Goal: Task Accomplishment & Management: Manage account settings

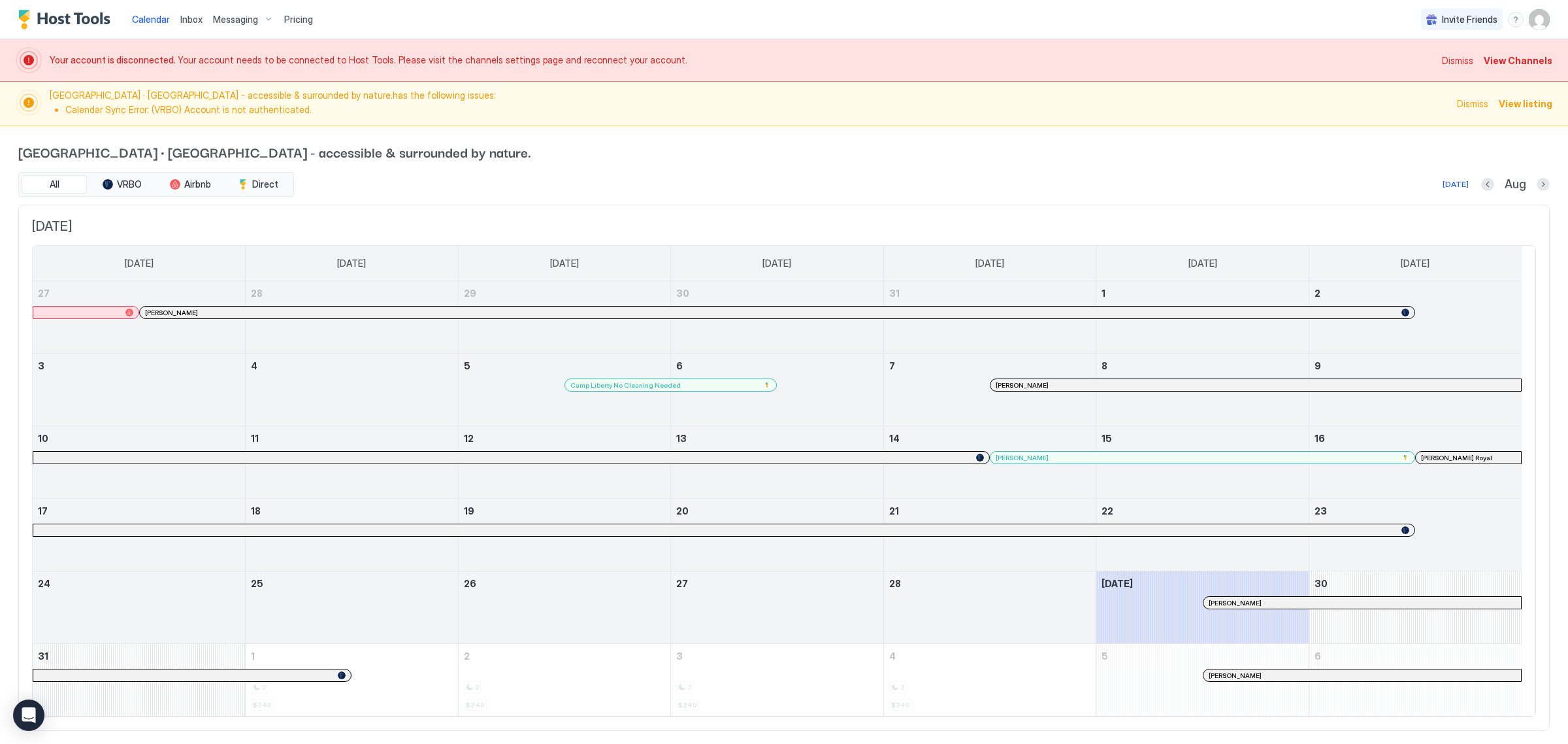
click at [1503, 66] on span "View Channels" at bounding box center [1518, 60] width 69 height 14
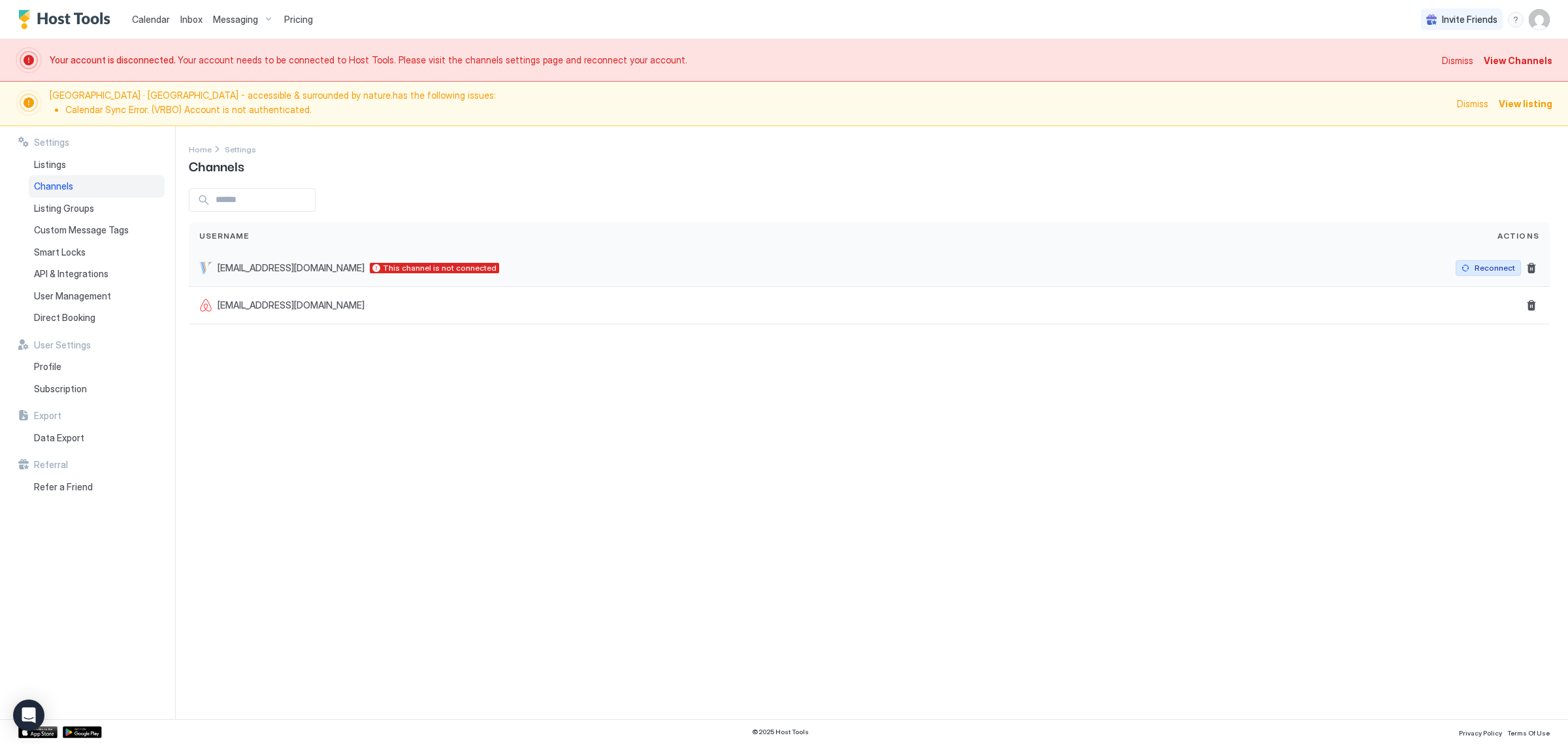
click at [1507, 262] on div "Reconnect" at bounding box center [1495, 267] width 41 height 12
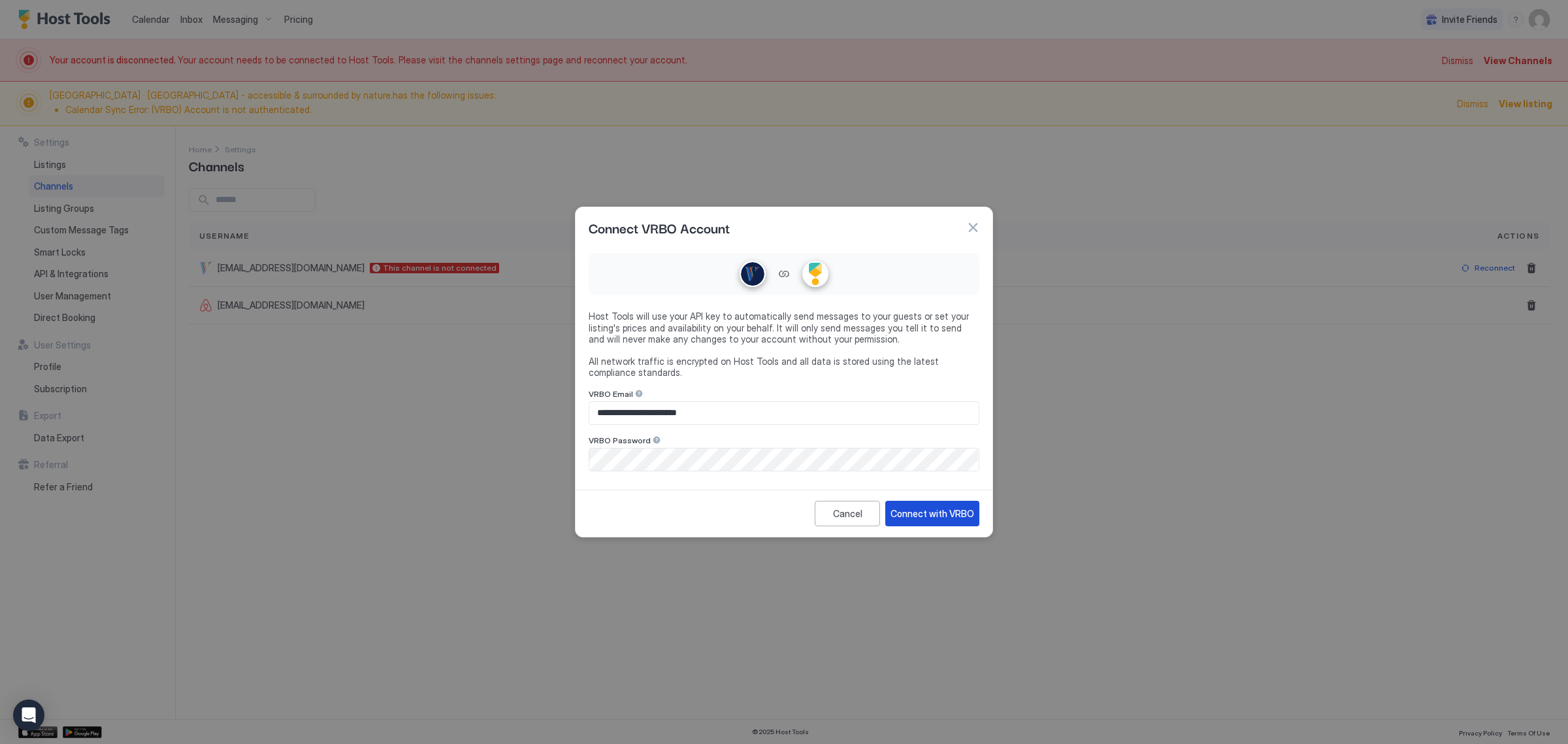
click at [965, 507] on div "Connect with VRBO" at bounding box center [932, 514] width 83 height 14
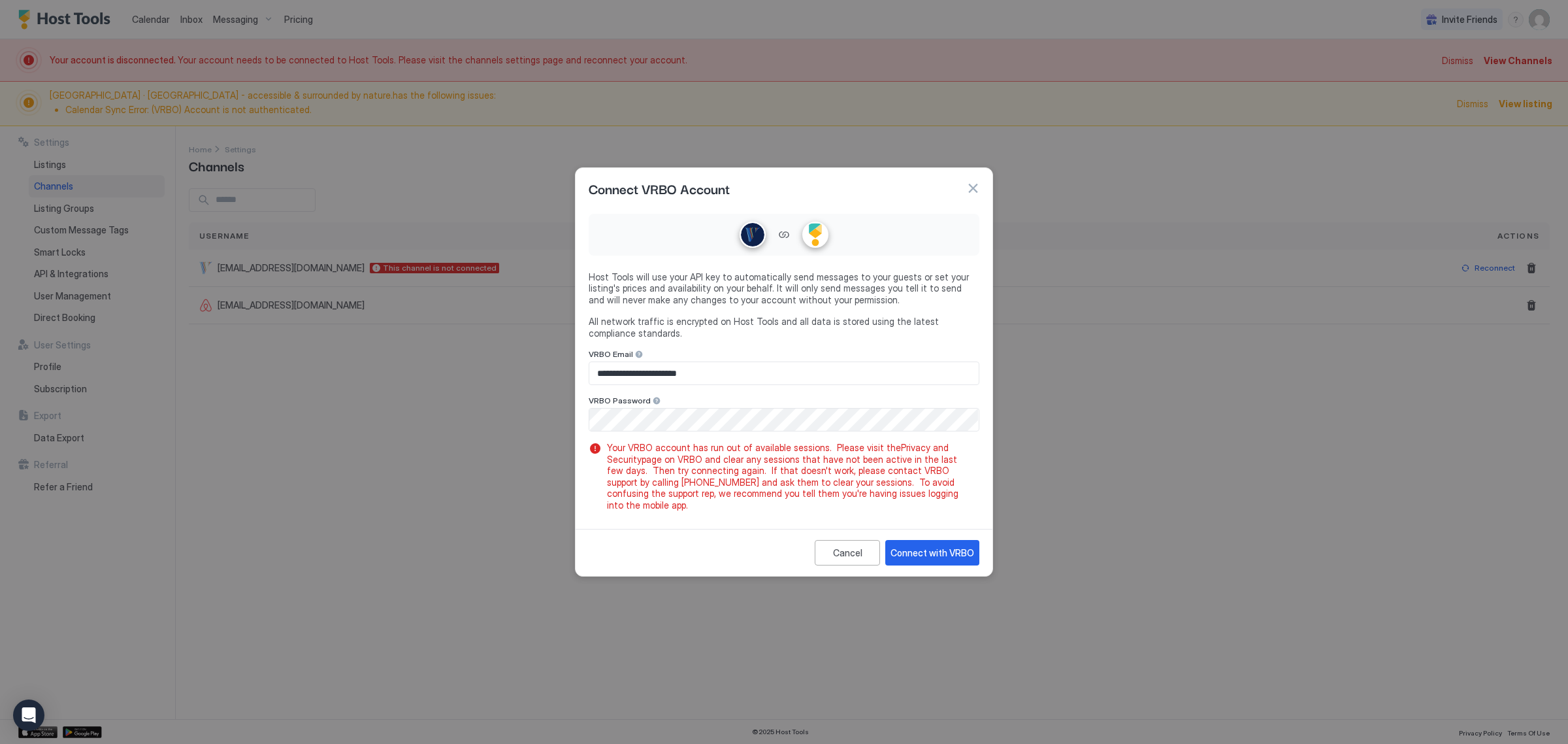
click at [939, 449] on link "Privacy and Security" at bounding box center [779, 453] width 344 height 23
click at [859, 547] on div "Cancel" at bounding box center [848, 553] width 29 height 14
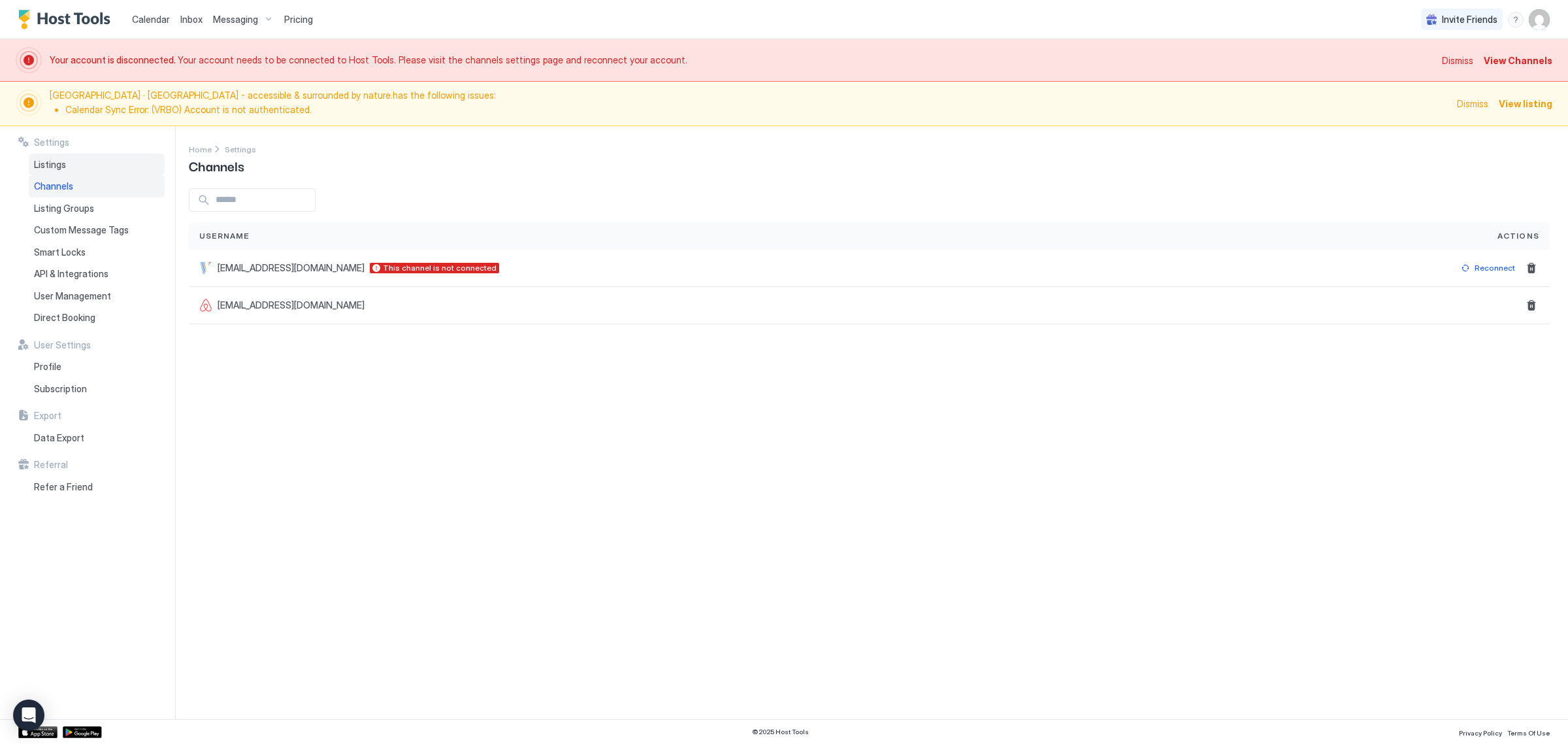
click at [65, 156] on div "Listings" at bounding box center [97, 165] width 136 height 22
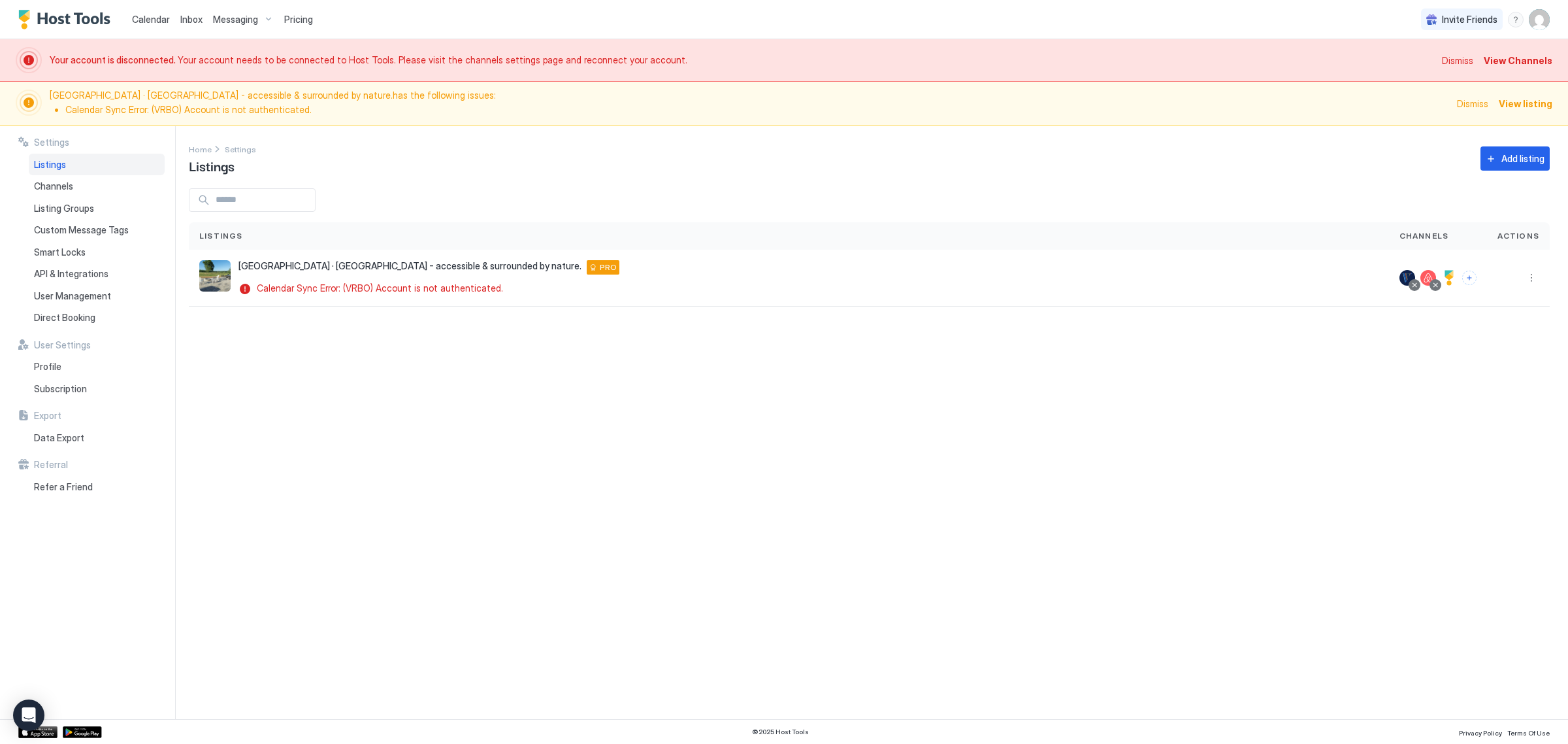
click at [1542, 103] on span "View listing" at bounding box center [1526, 104] width 53 height 14
click at [1527, 56] on span "View Channels" at bounding box center [1518, 60] width 69 height 14
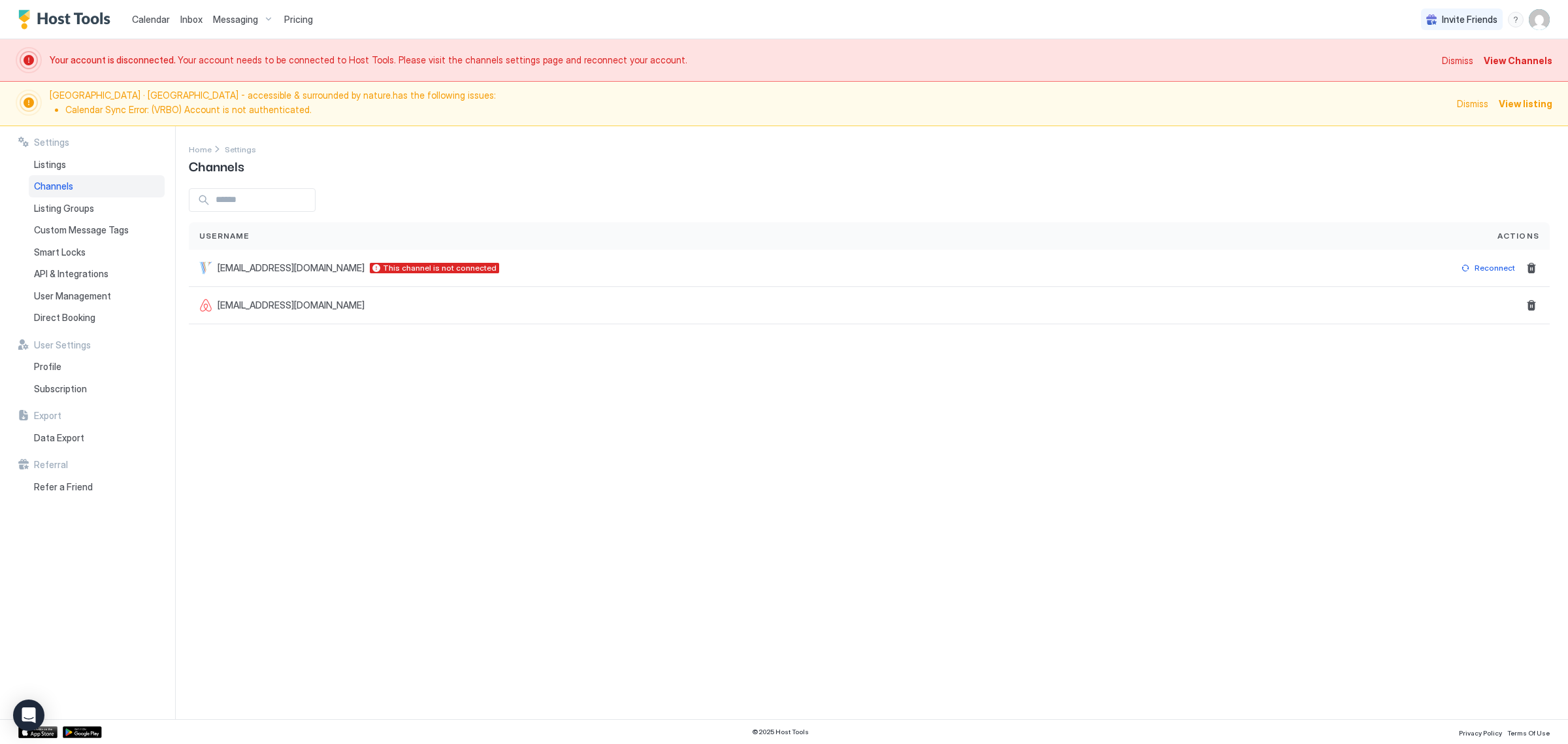
click at [1189, 338] on div "Settings Home Settings Channels Username Actions libertylodge@alphamg.net This …" at bounding box center [878, 423] width 1379 height 593
click at [1494, 269] on div "Reconnect" at bounding box center [1495, 267] width 41 height 12
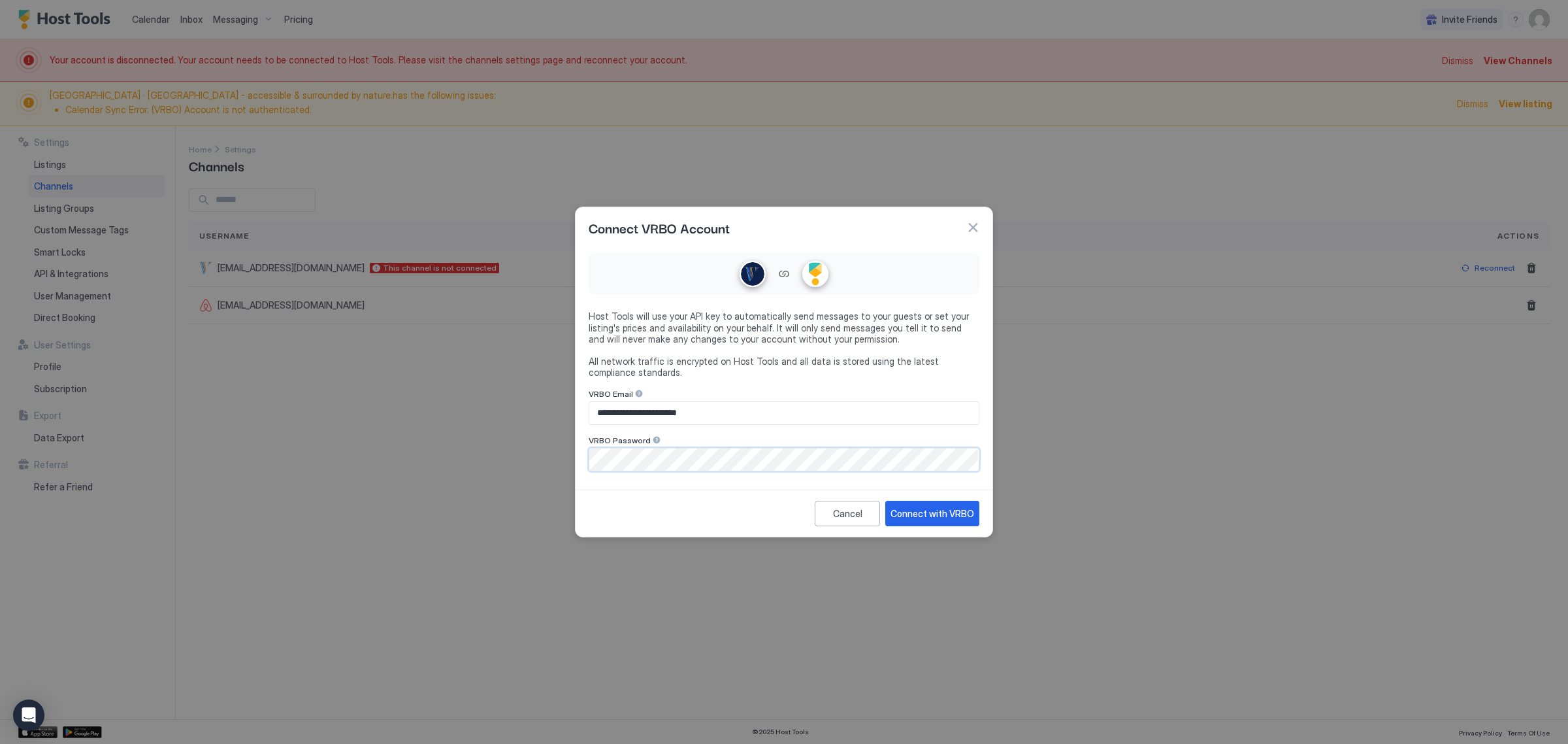
click at [382, 518] on div "**********" at bounding box center [784, 372] width 1568 height 744
click at [932, 517] on div "Connect with VRBO" at bounding box center [932, 514] width 83 height 14
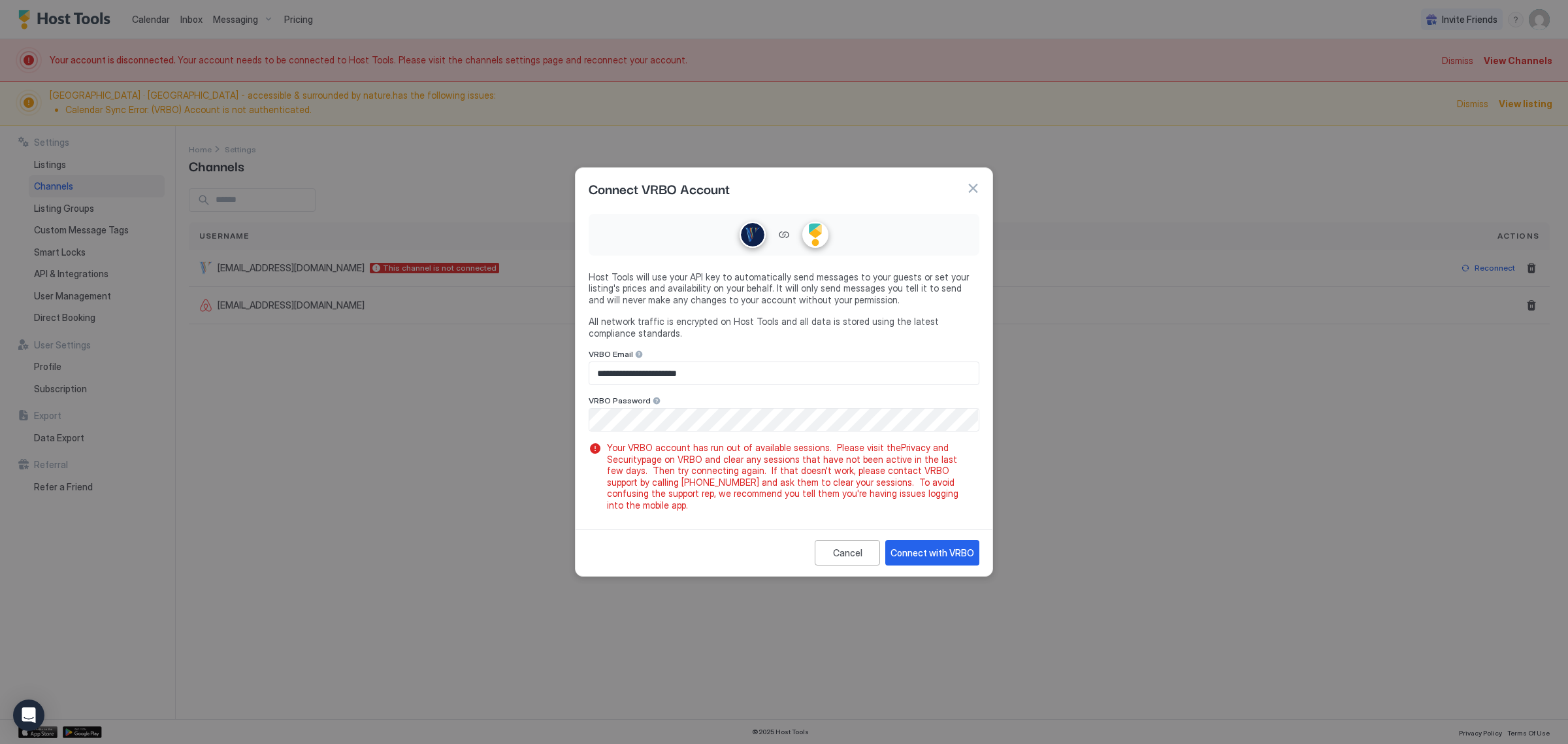
click at [944, 455] on link "Privacy and Security" at bounding box center [779, 453] width 344 height 23
click at [948, 540] on button "Connect with VRBO" at bounding box center [932, 552] width 94 height 25
click at [982, 192] on div "Connect VRBO Account" at bounding box center [784, 188] width 417 height 41
click at [972, 194] on button "button" at bounding box center [973, 188] width 13 height 13
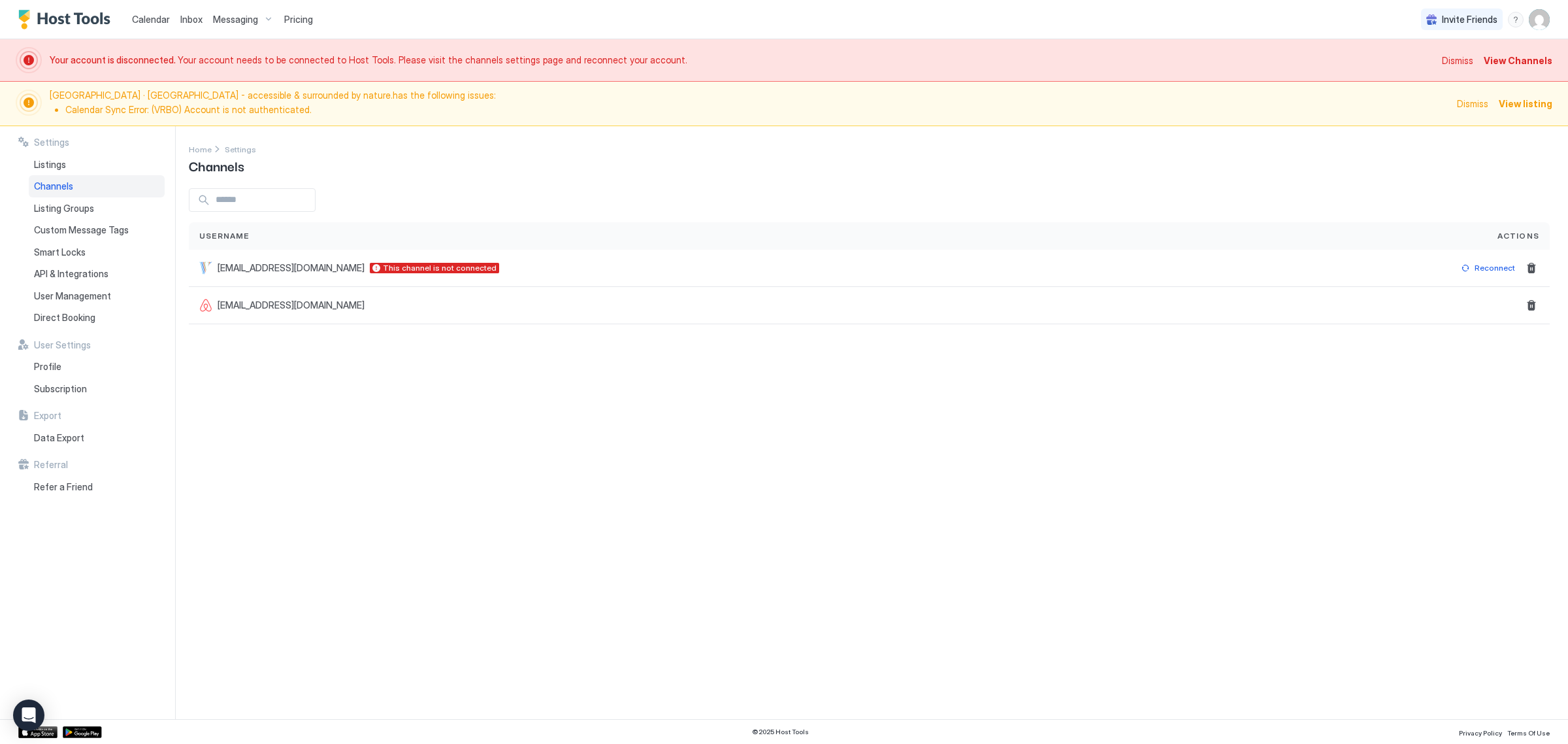
click at [1529, 50] on div "Dismiss View Channels" at bounding box center [1497, 60] width 110 height 26
click at [1534, 60] on span "View Channels" at bounding box center [1518, 60] width 69 height 14
click at [1524, 55] on span "View Channels" at bounding box center [1518, 60] width 69 height 14
click at [1489, 265] on div "Reconnect" at bounding box center [1495, 267] width 41 height 12
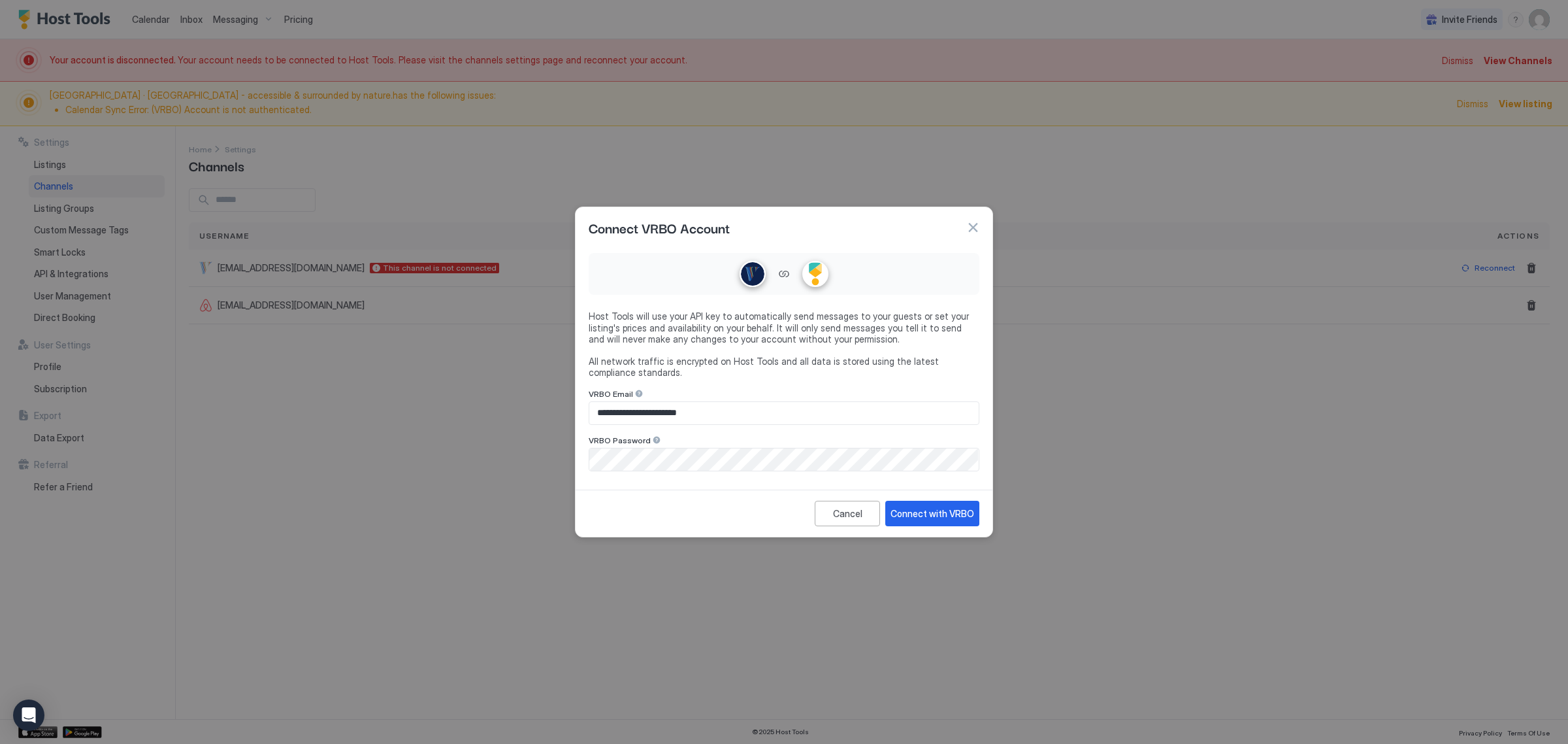
click at [880, 425] on div at bounding box center [784, 413] width 391 height 24
click at [951, 503] on button "Connect with VRBO" at bounding box center [932, 513] width 94 height 25
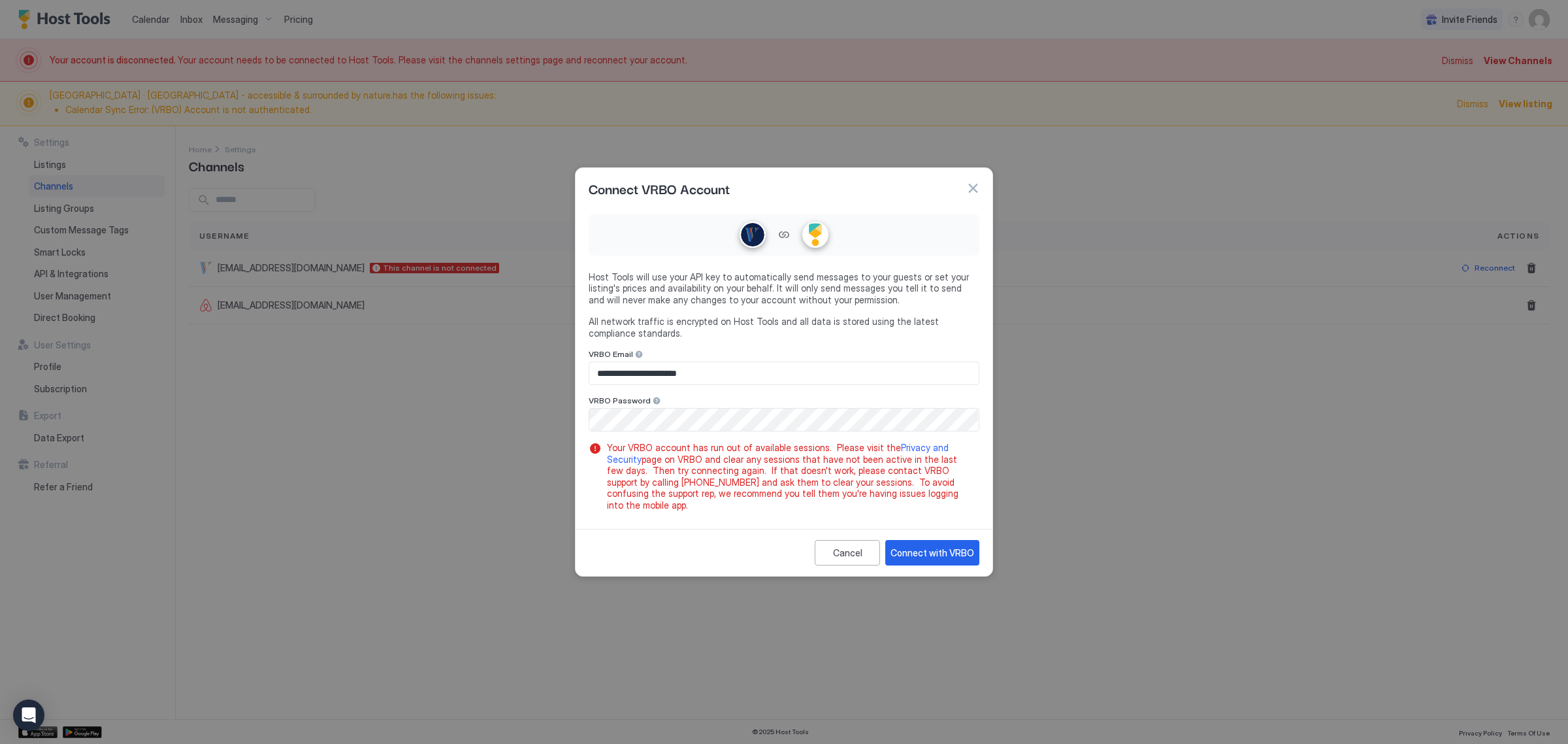
click at [288, 458] on div at bounding box center [784, 372] width 1568 height 744
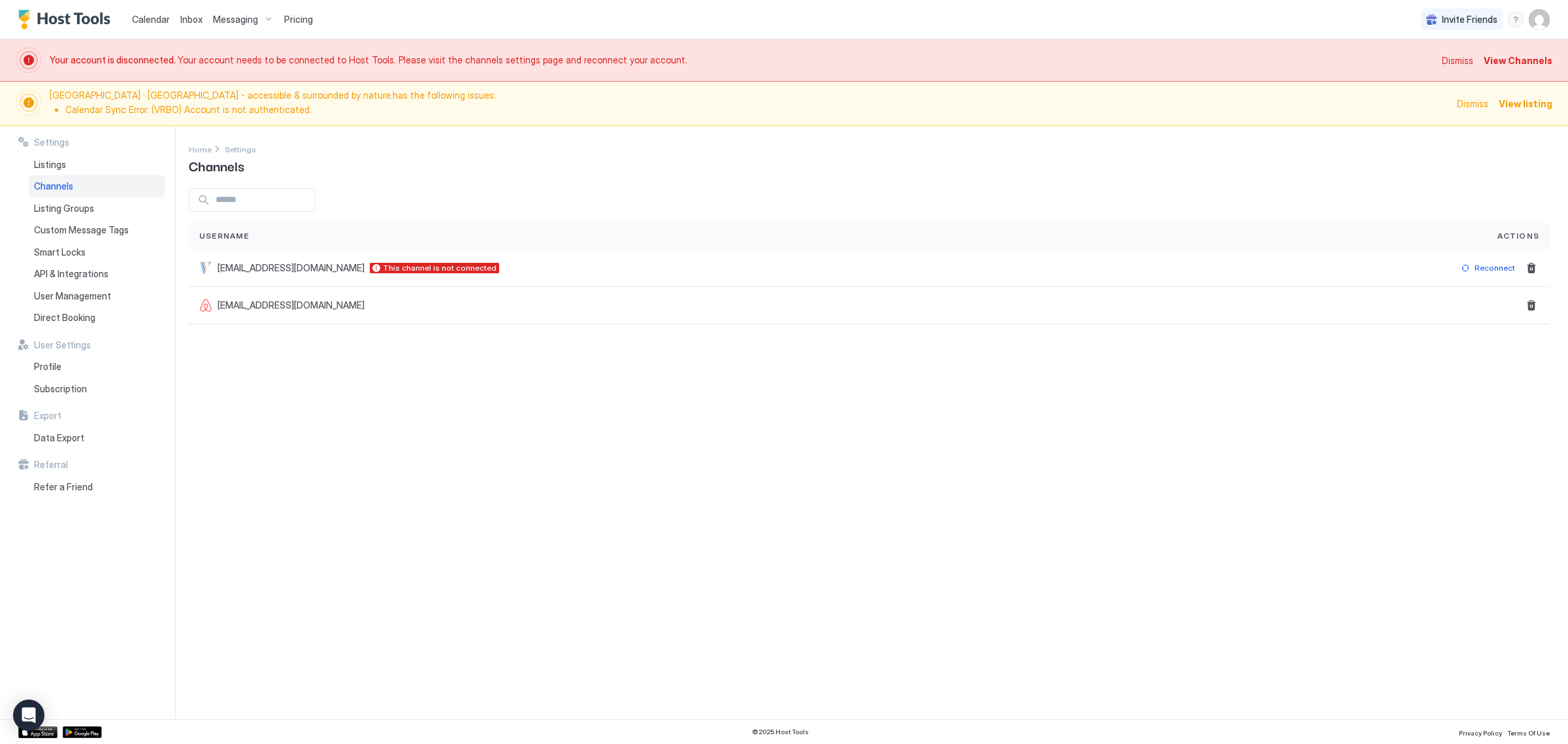
click at [157, 24] on span "Calendar" at bounding box center [151, 20] width 38 height 11
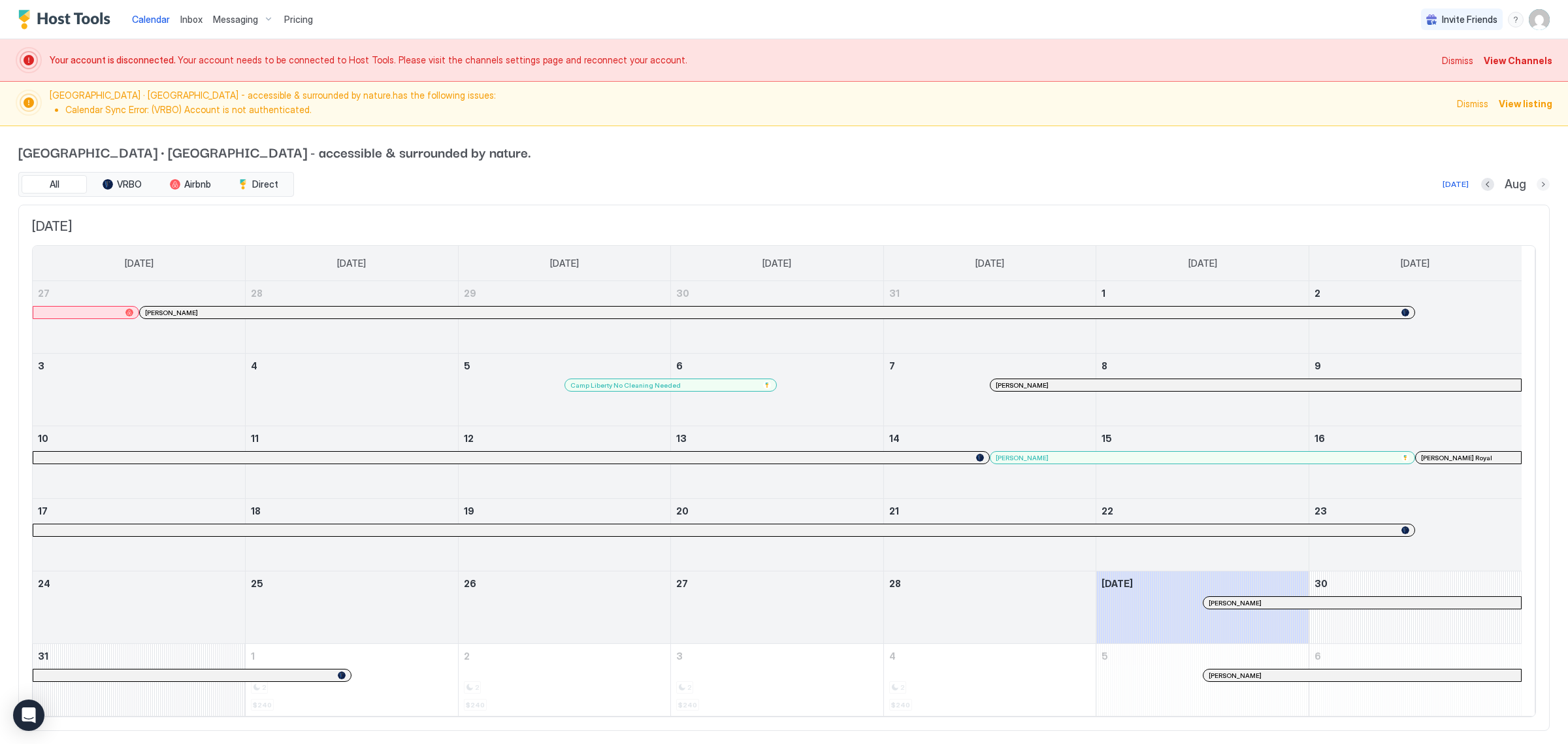
click at [1537, 185] on button "Next month" at bounding box center [1543, 184] width 13 height 13
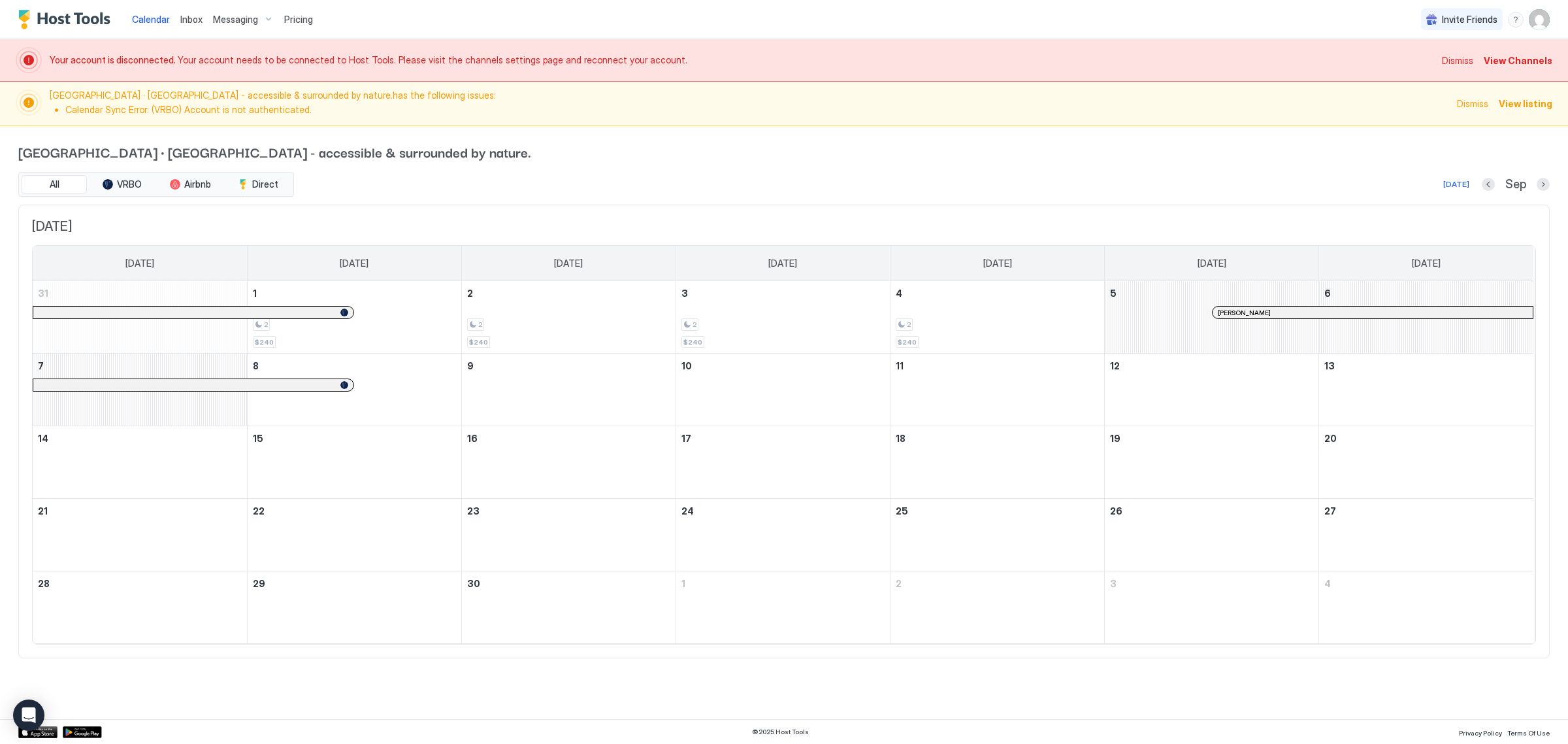
click at [1532, 185] on div "Sep" at bounding box center [1515, 184] width 68 height 15
click at [1543, 185] on button "Next month" at bounding box center [1543, 184] width 13 height 13
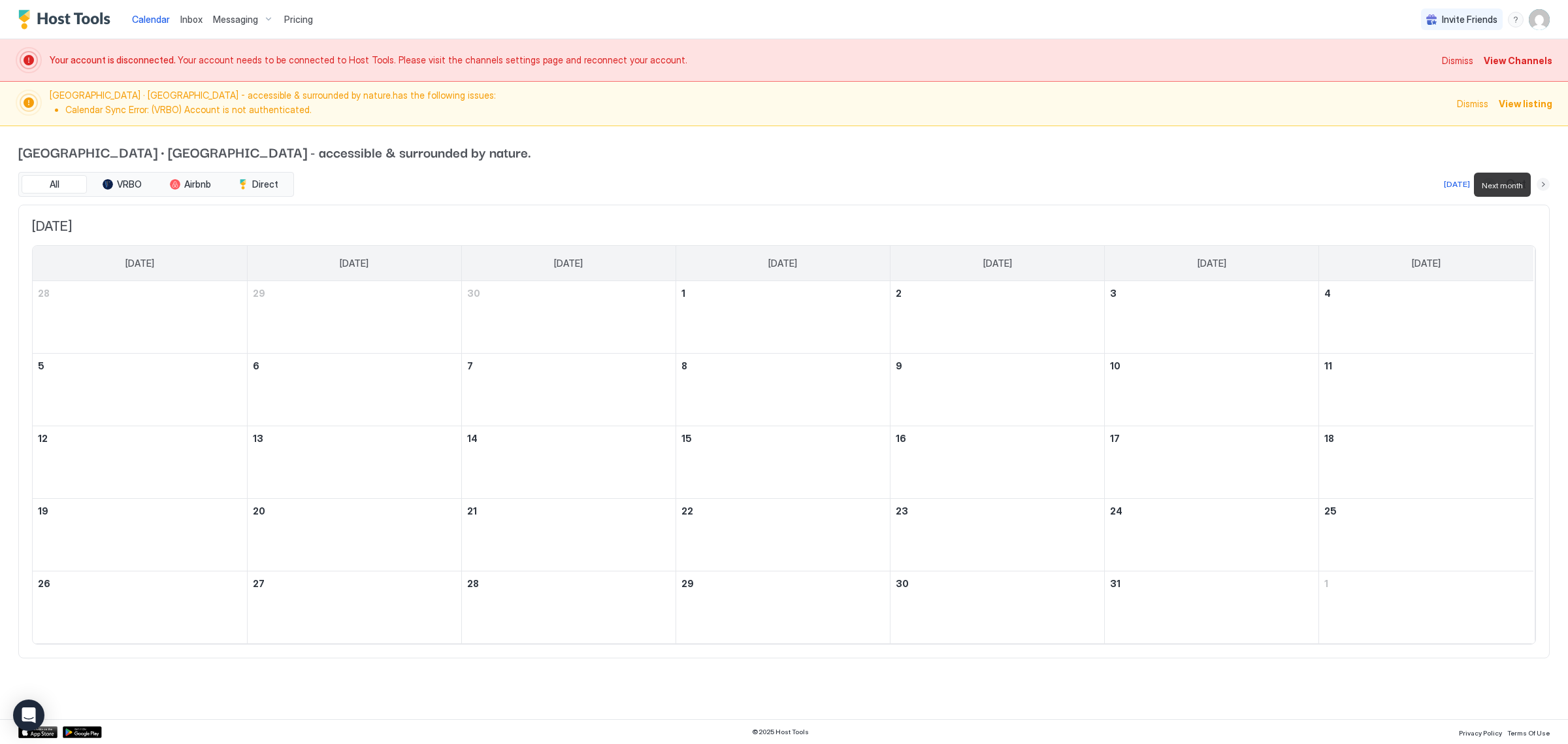
click at [1543, 185] on button "Next month" at bounding box center [1543, 184] width 13 height 13
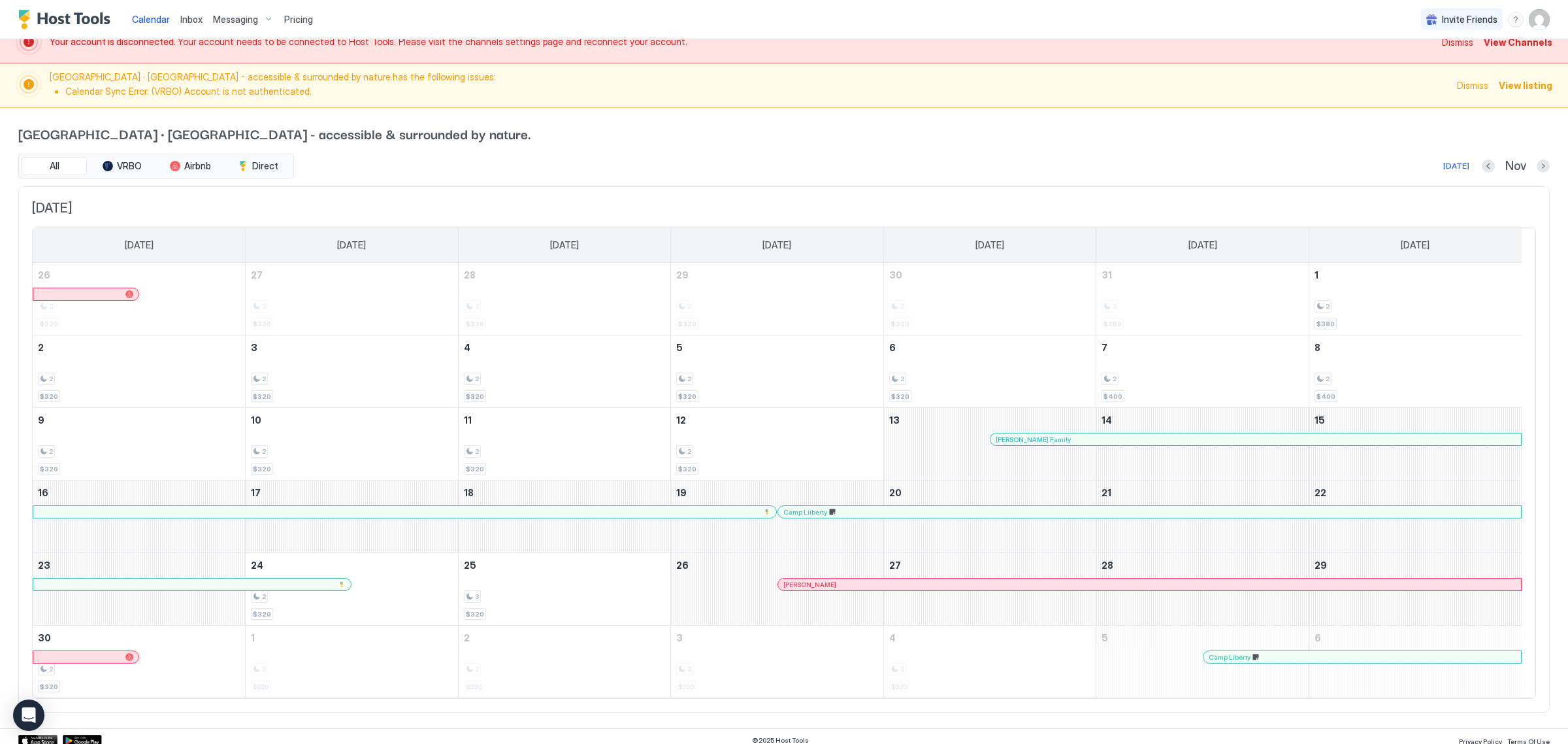
scroll to position [28, 0]
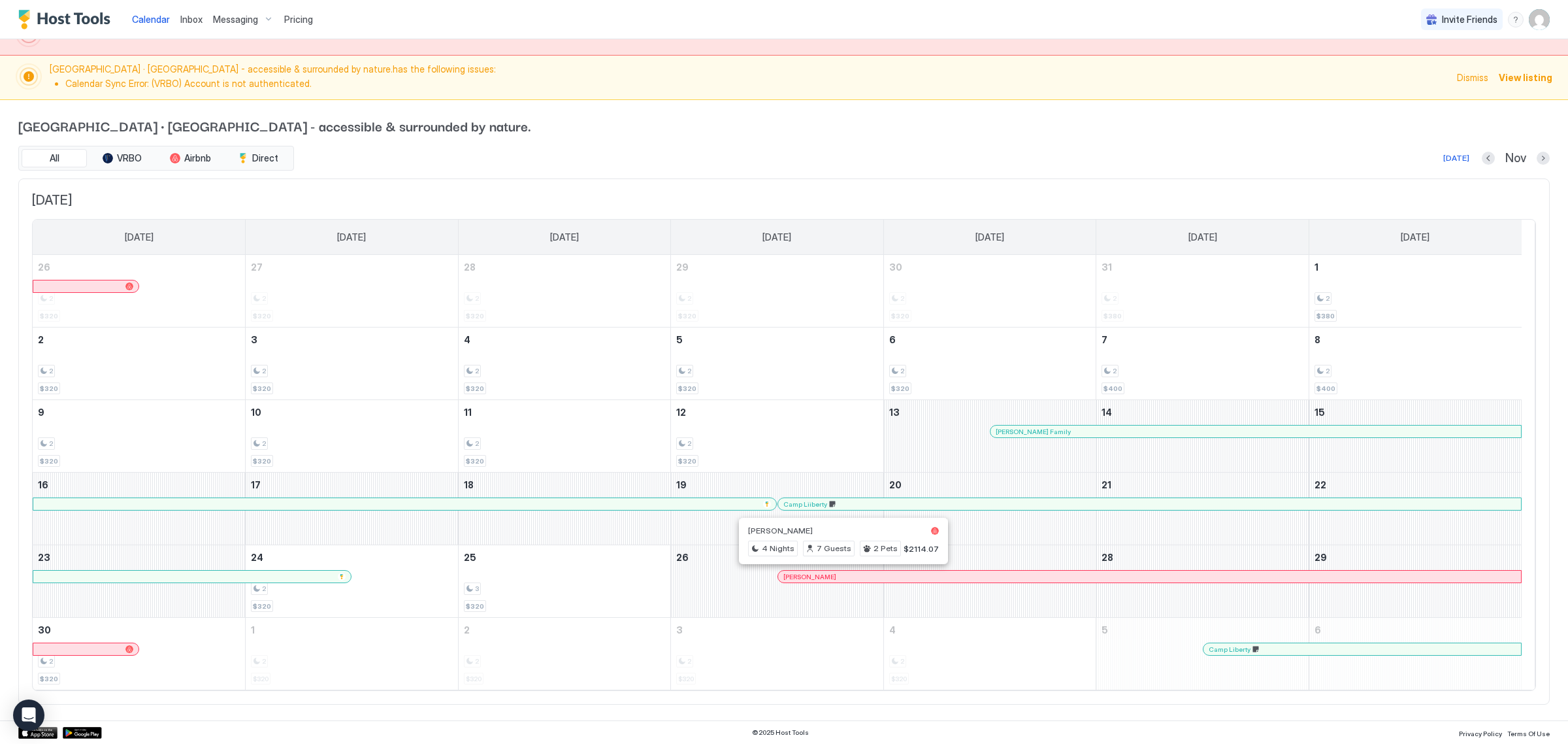
click at [847, 576] on div at bounding box center [846, 576] width 11 height 11
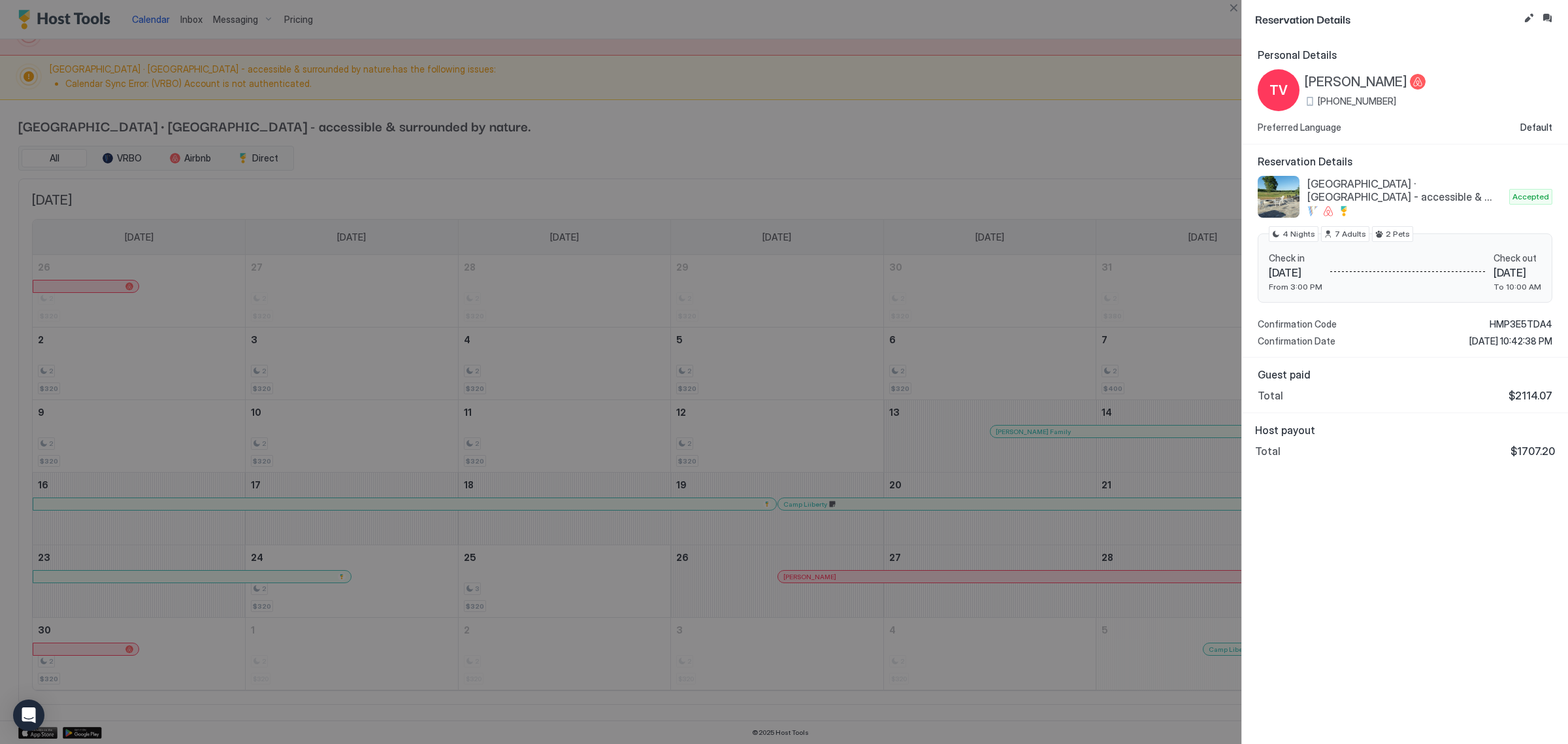
click at [852, 118] on div at bounding box center [784, 372] width 1568 height 744
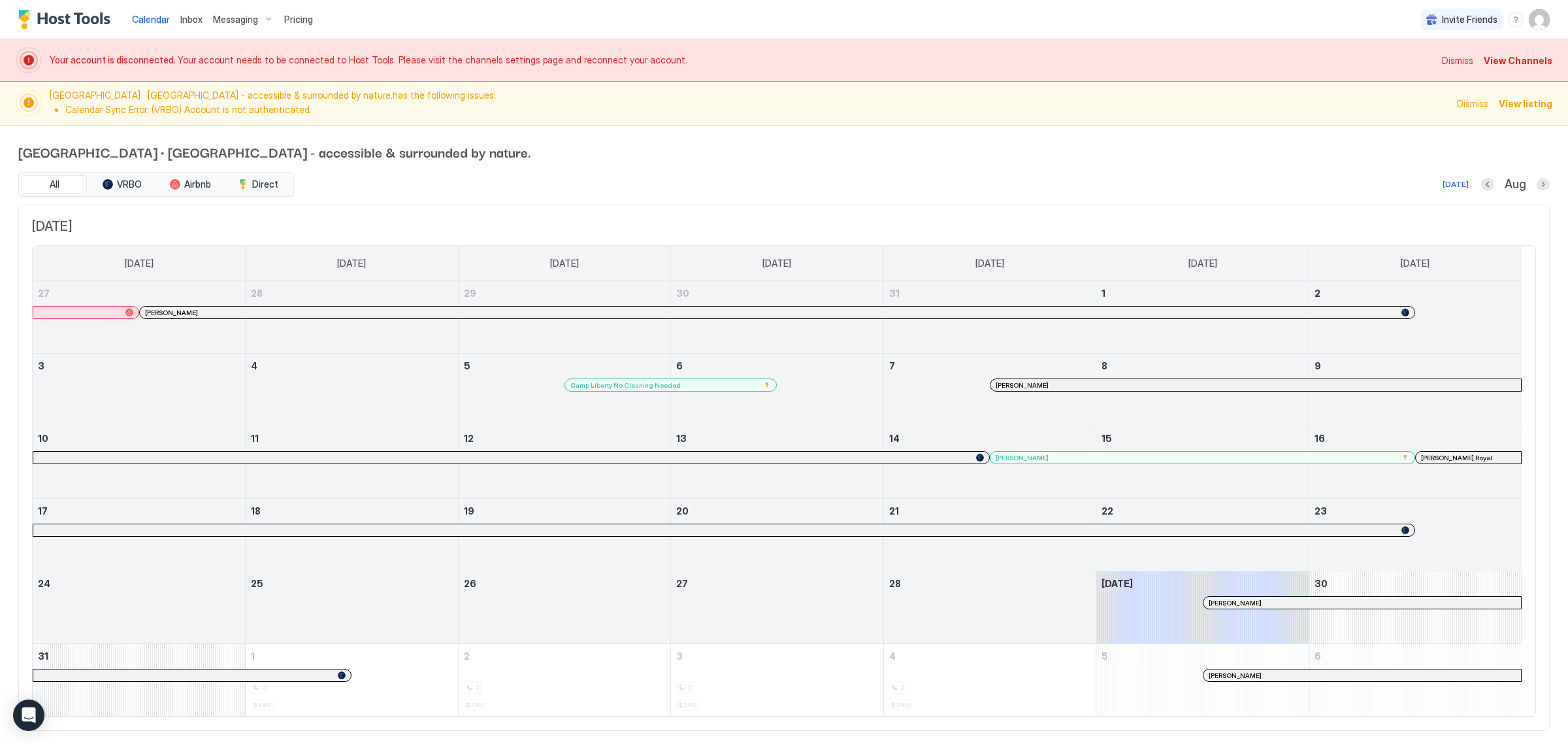
click at [1488, 63] on span "View Channels" at bounding box center [1518, 60] width 69 height 14
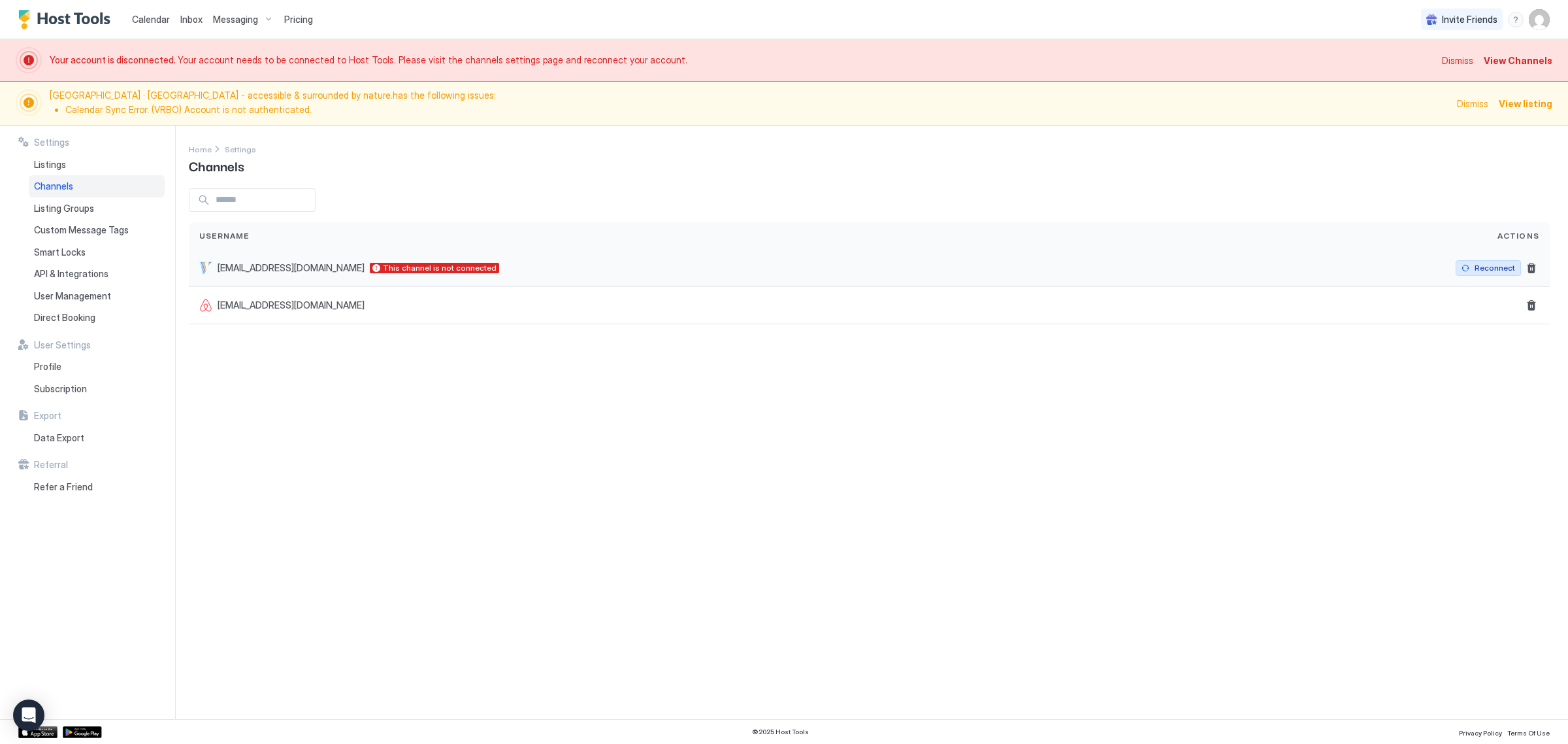
click at [1506, 272] on div "Reconnect" at bounding box center [1495, 267] width 41 height 12
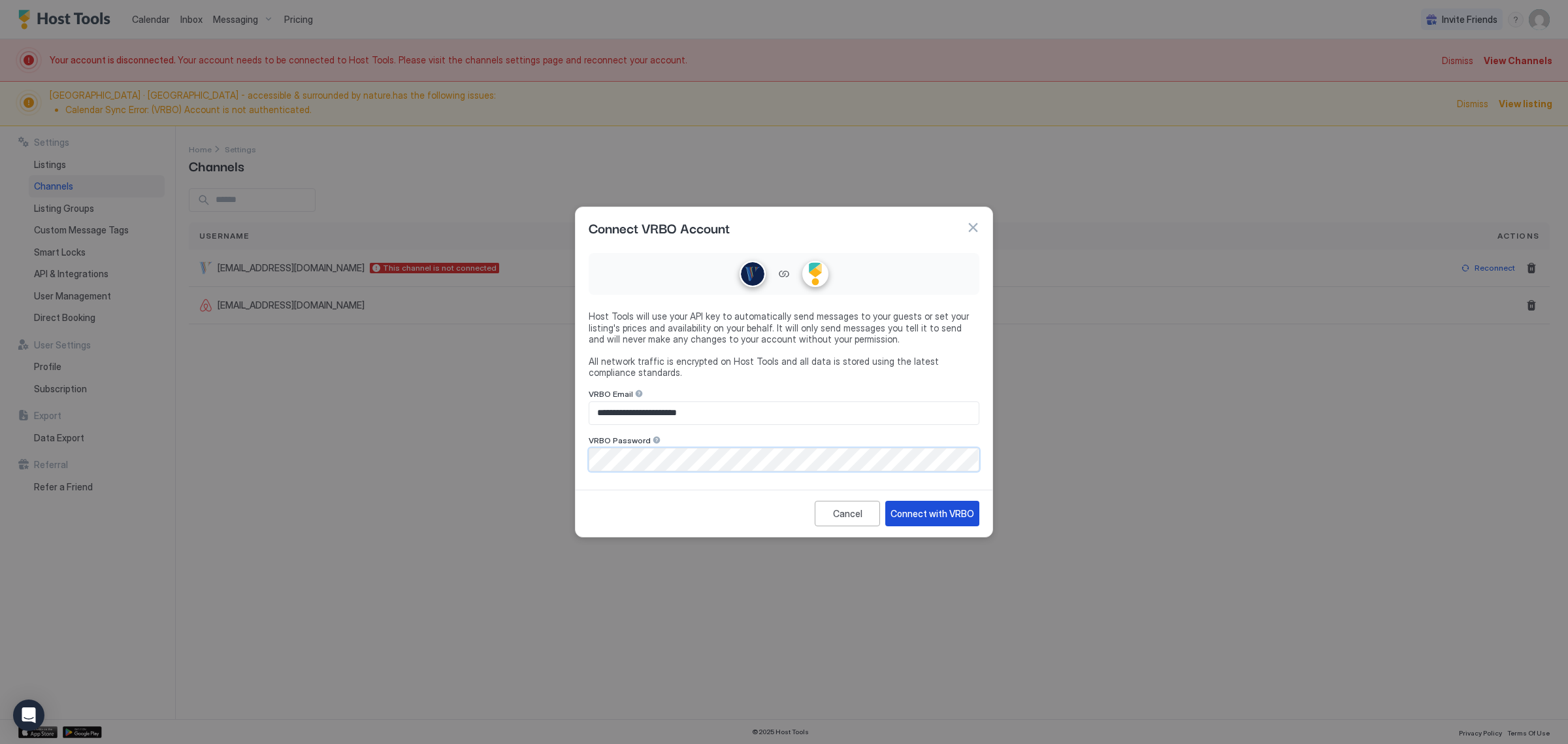
click at [937, 515] on div "Connect with VRBO" at bounding box center [932, 514] width 83 height 14
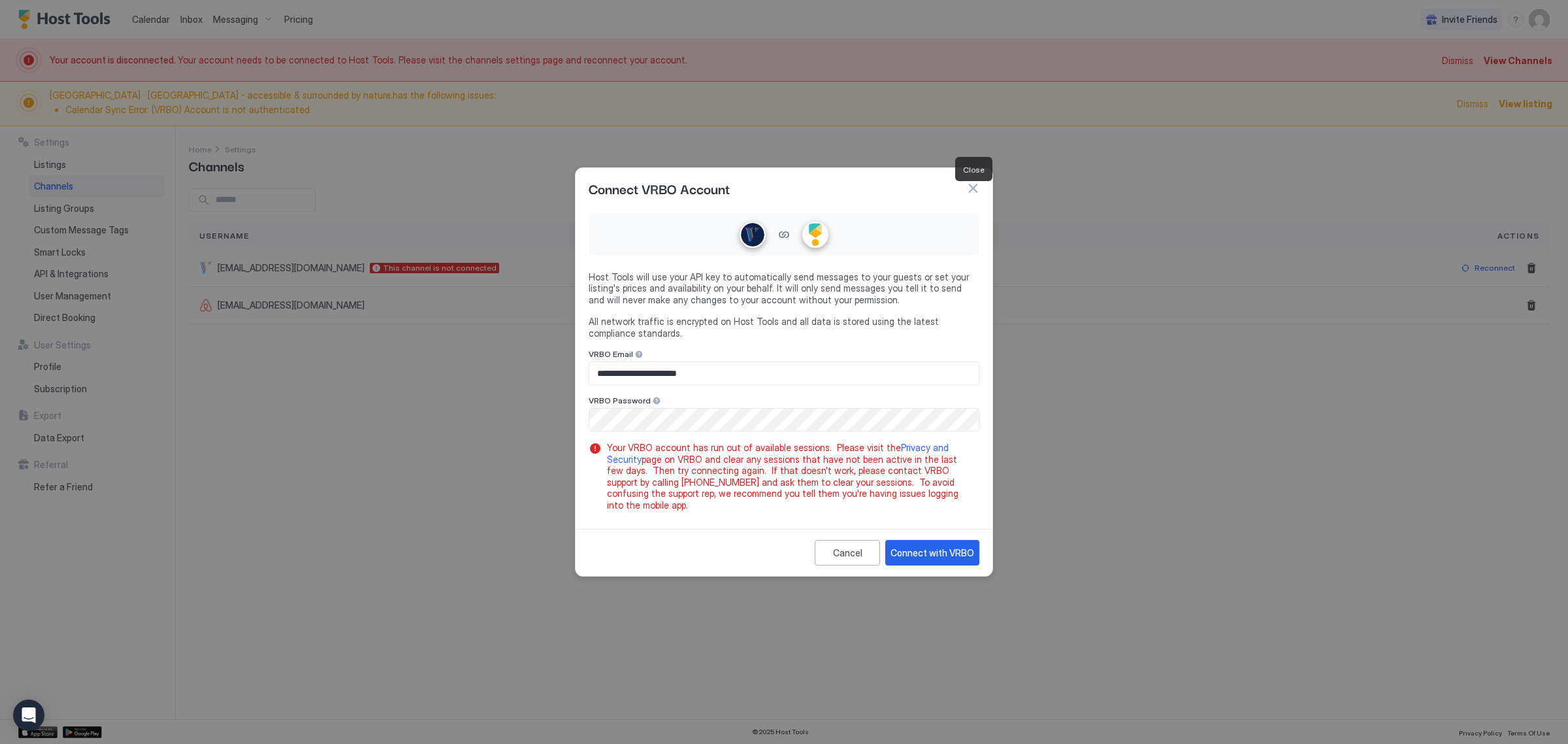
click at [976, 195] on button "button" at bounding box center [973, 188] width 13 height 13
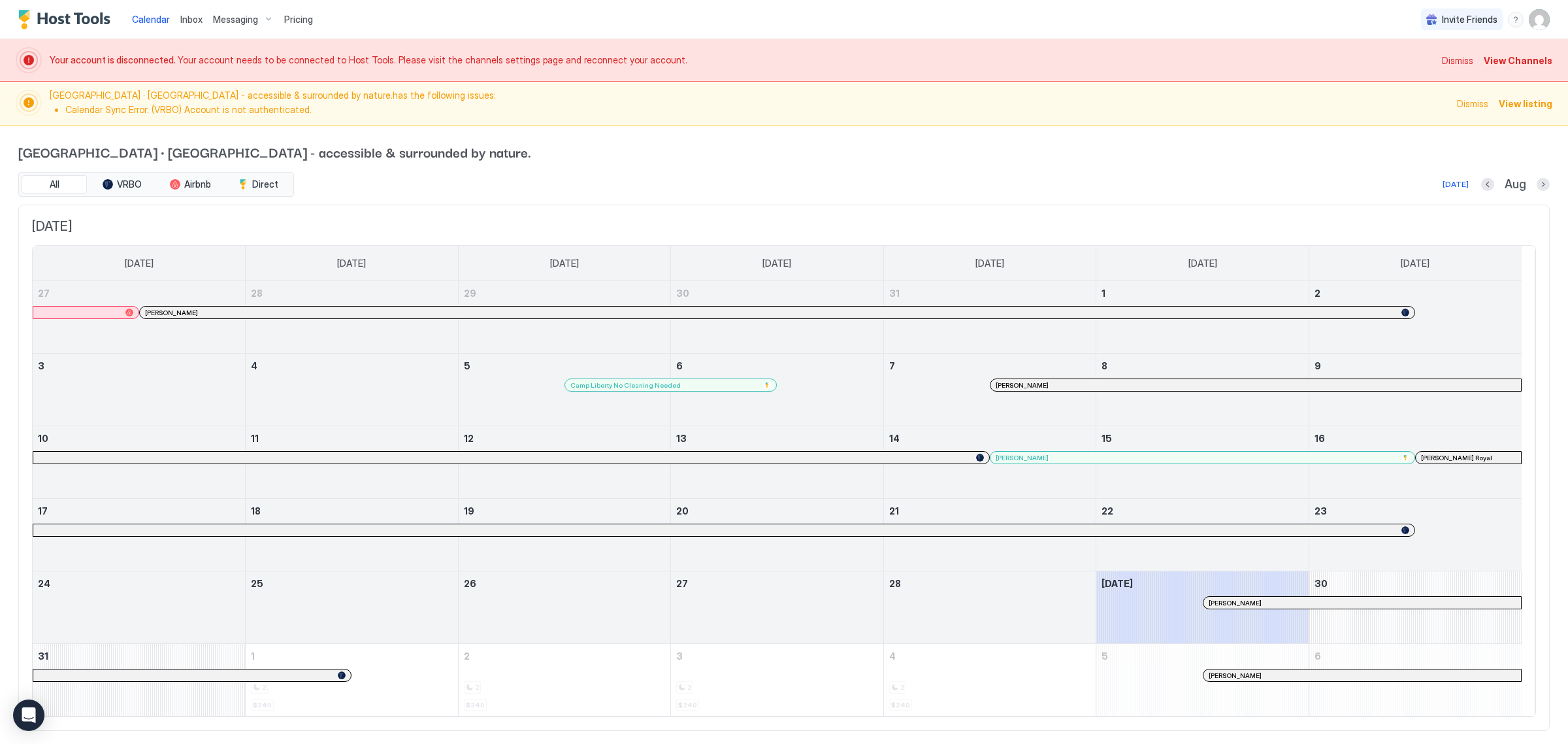
click at [55, 13] on img "Host Tools Logo" at bounding box center [67, 20] width 98 height 20
click at [43, 20] on img "Host Tools Logo" at bounding box center [67, 20] width 98 height 20
click at [159, 23] on span "Calendar" at bounding box center [151, 20] width 38 height 11
click at [222, 16] on span "Messaging" at bounding box center [236, 20] width 45 height 12
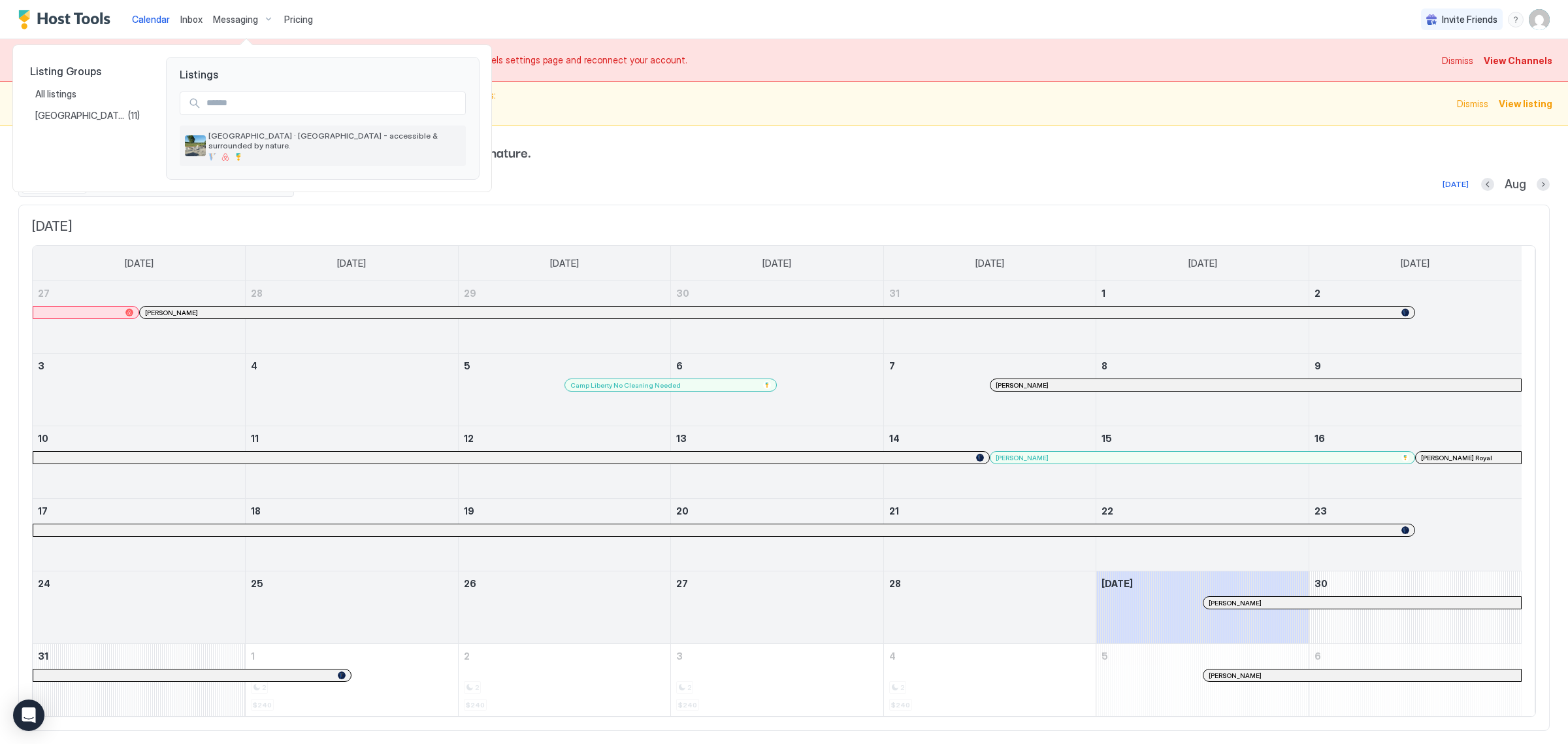
click at [236, 153] on div at bounding box center [238, 157] width 8 height 8
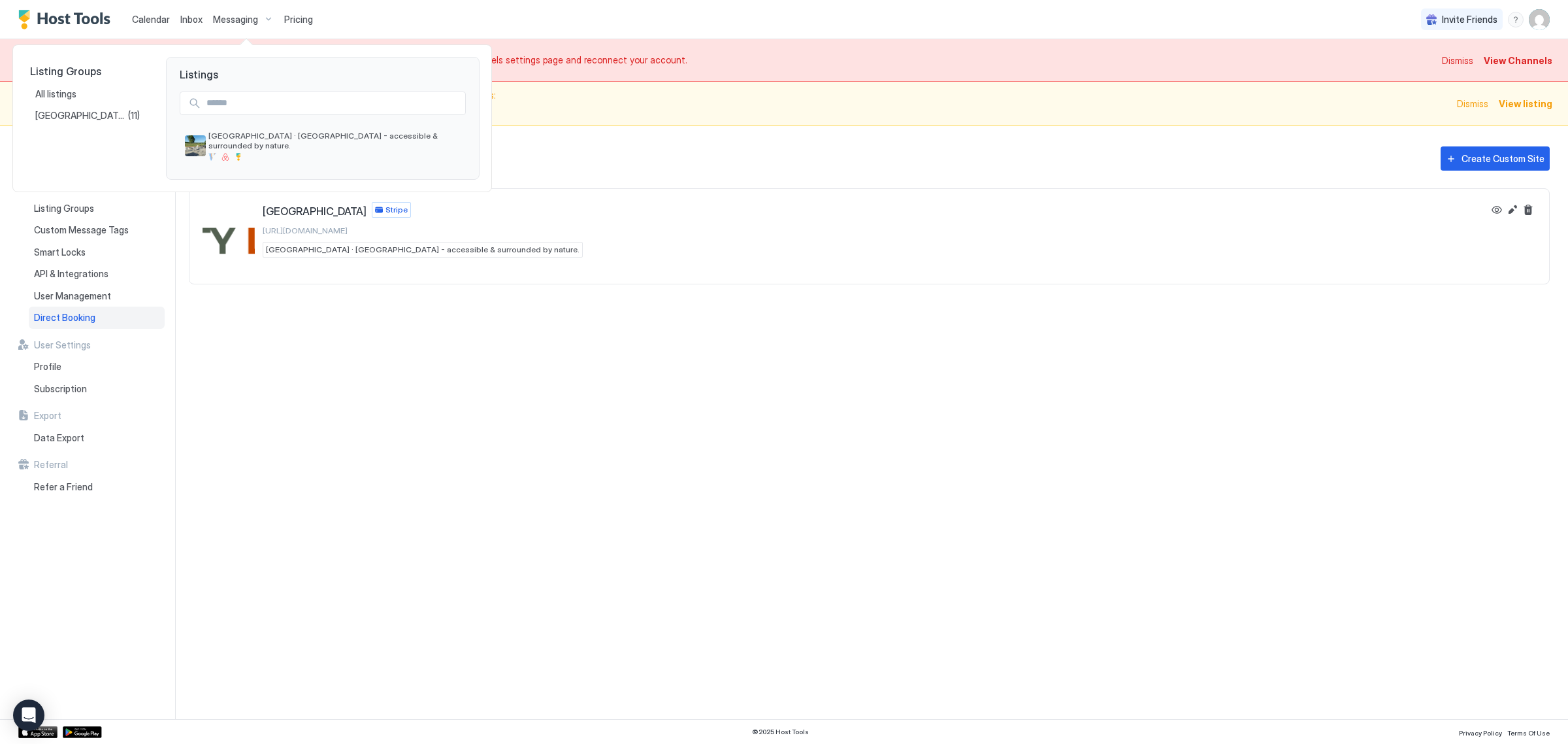
click at [438, 309] on div at bounding box center [784, 372] width 1568 height 744
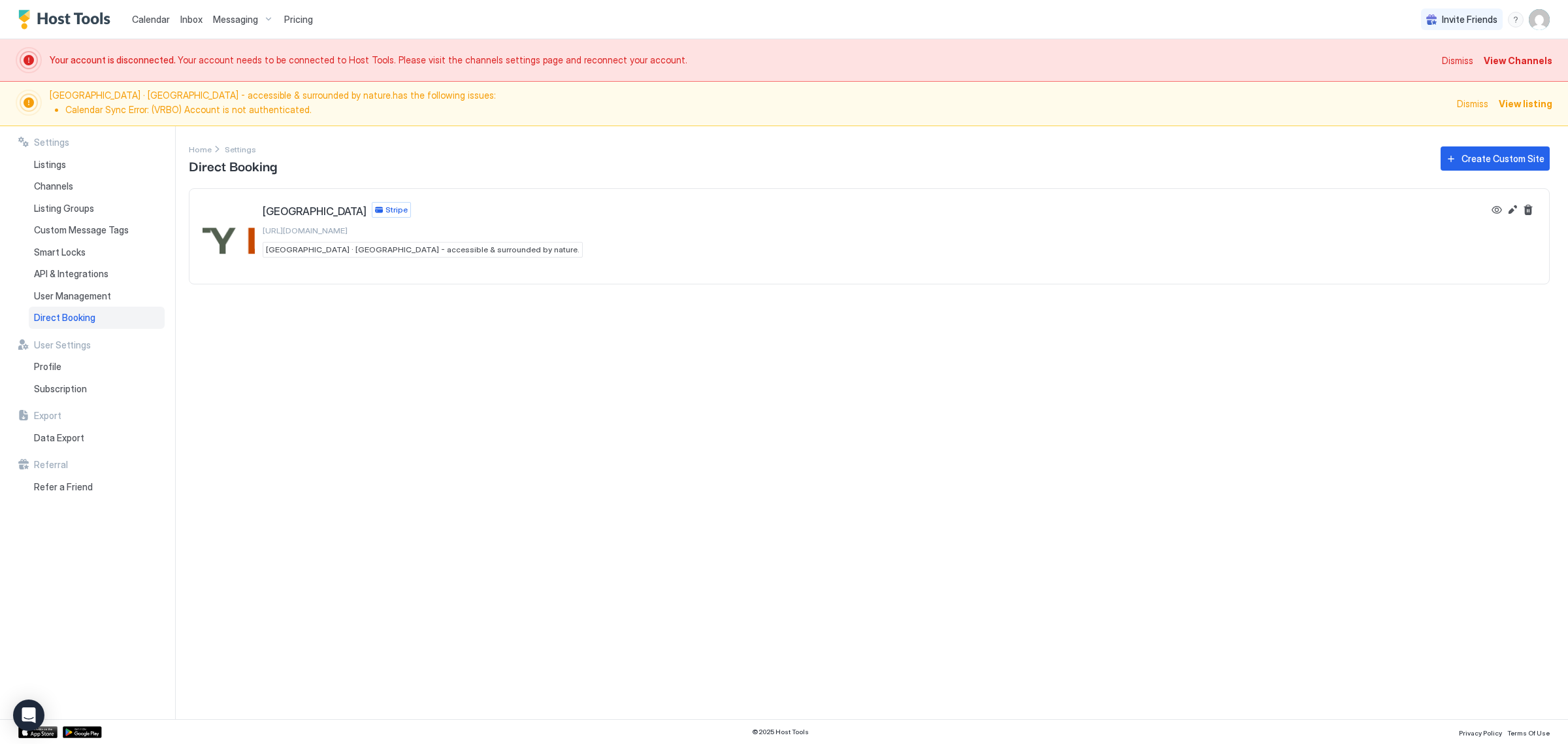
click at [1515, 62] on span "View Channels" at bounding box center [1518, 60] width 69 height 14
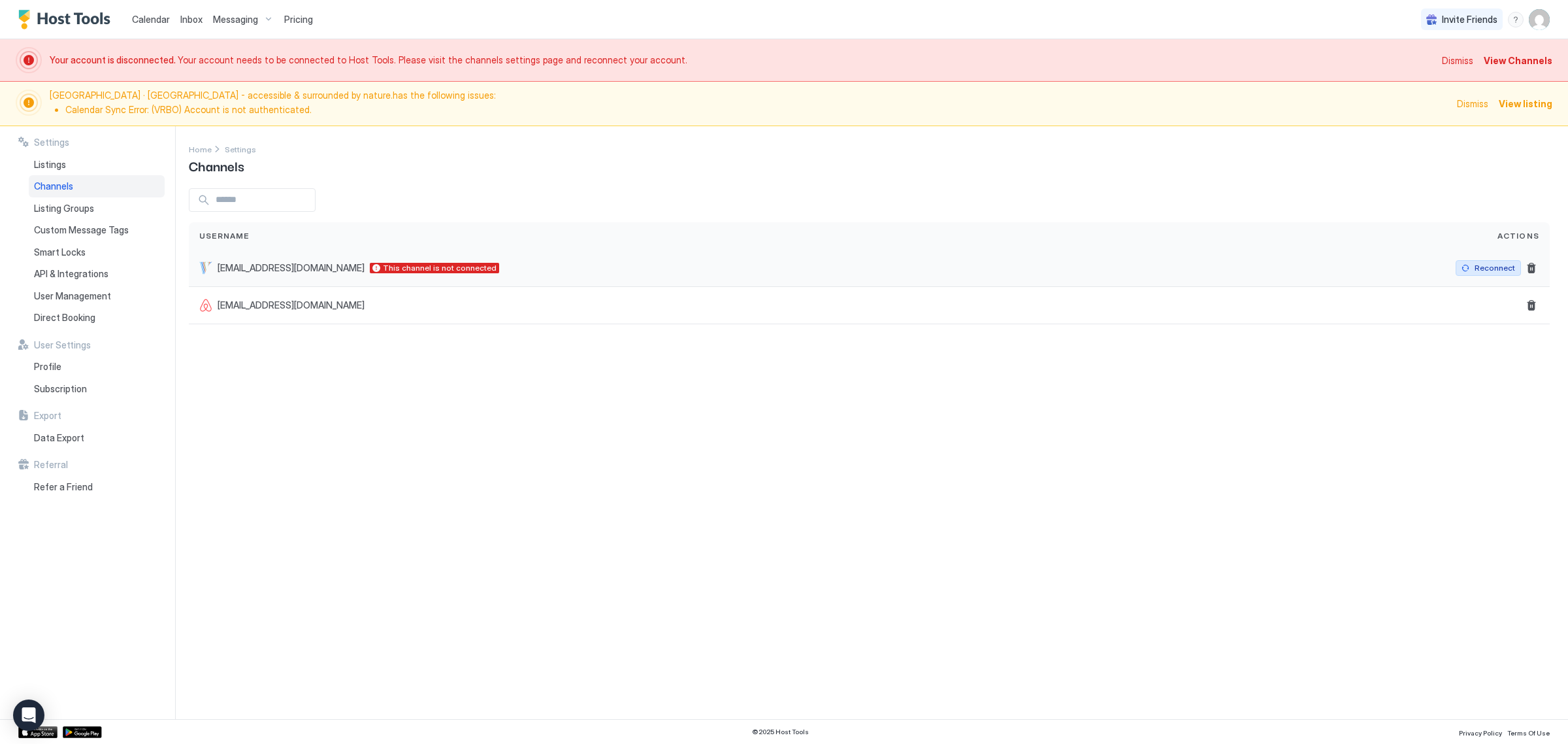
click at [1509, 263] on div "Reconnect" at bounding box center [1495, 267] width 41 height 12
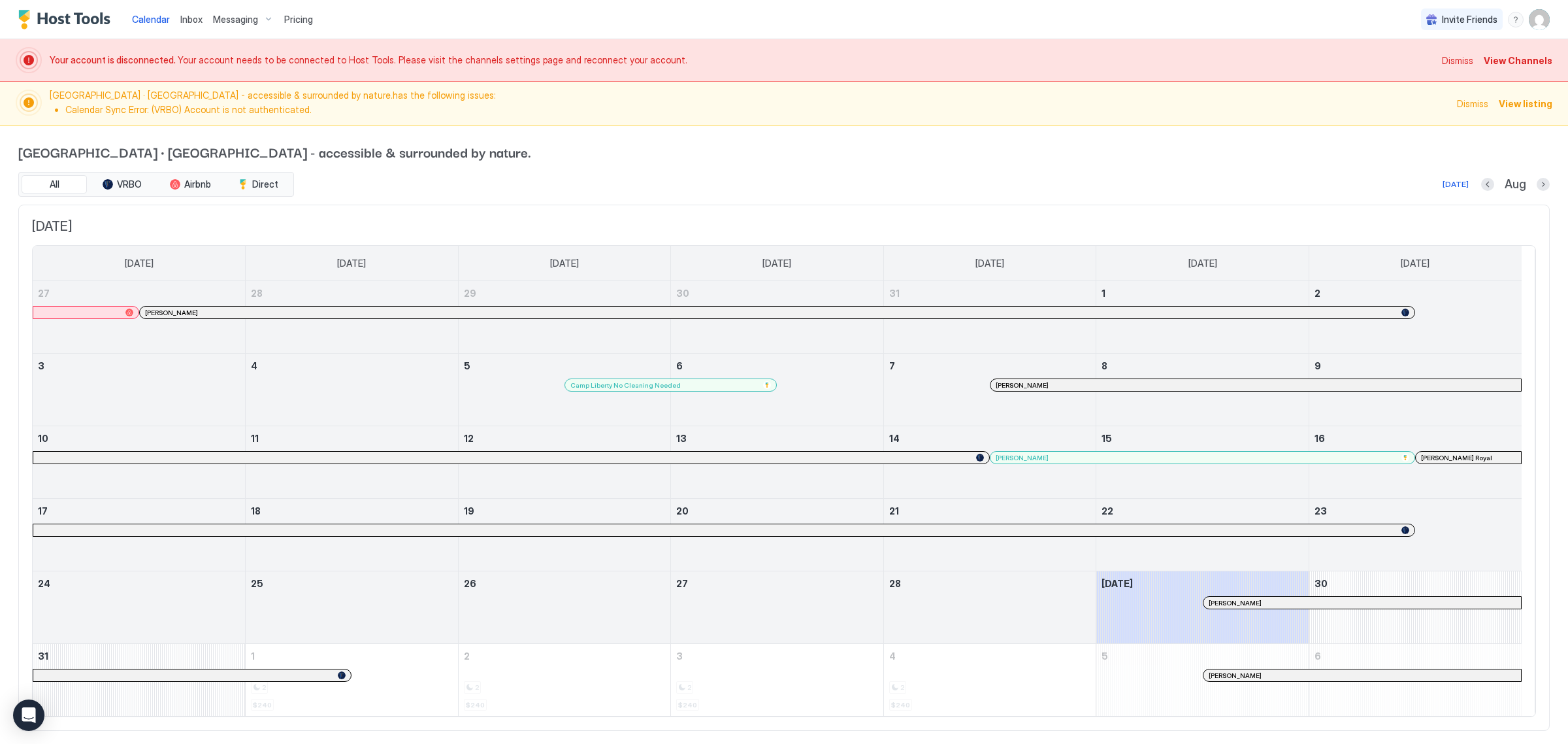
click at [1522, 61] on span "View Channels" at bounding box center [1518, 60] width 69 height 14
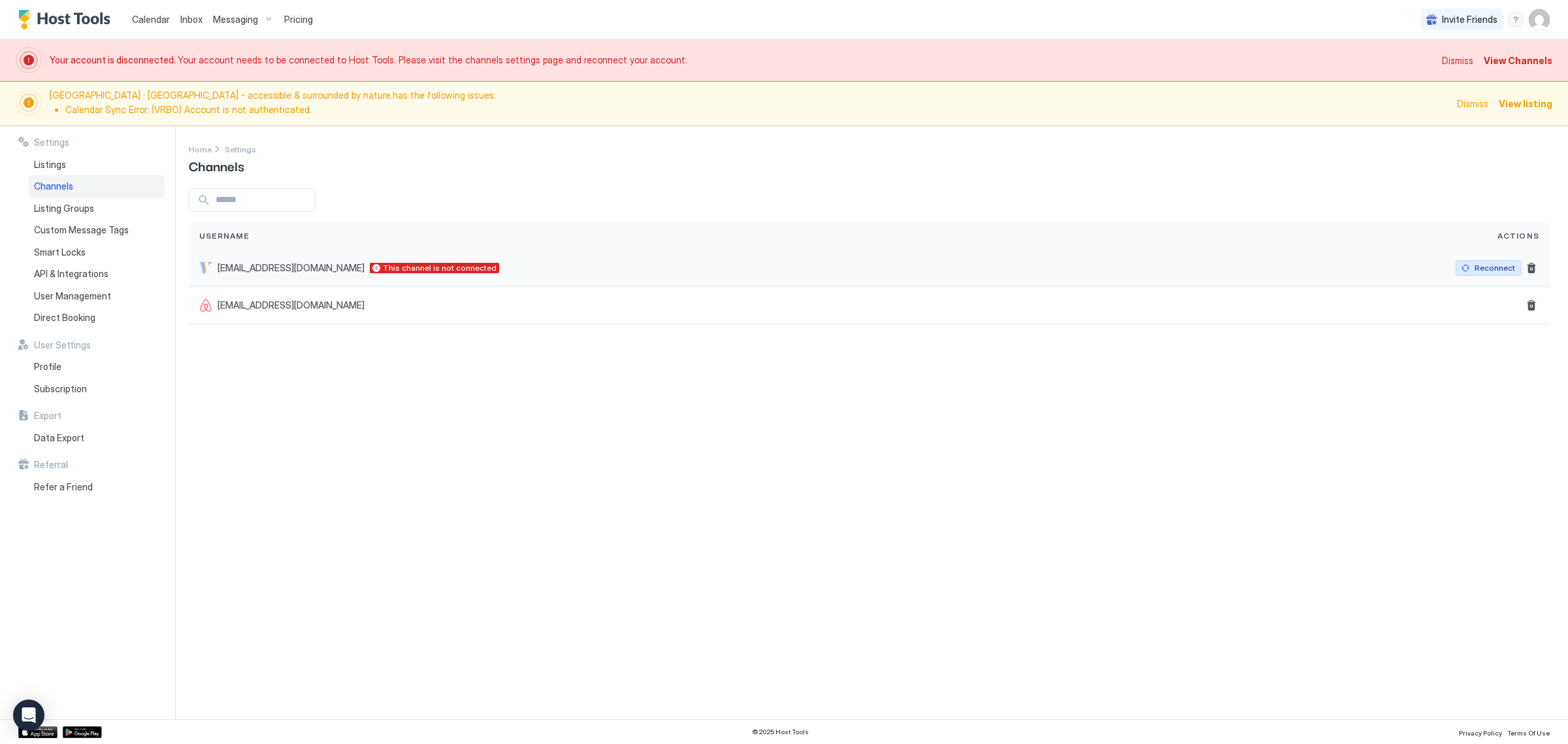
click at [1492, 265] on div "Reconnect" at bounding box center [1495, 267] width 41 height 12
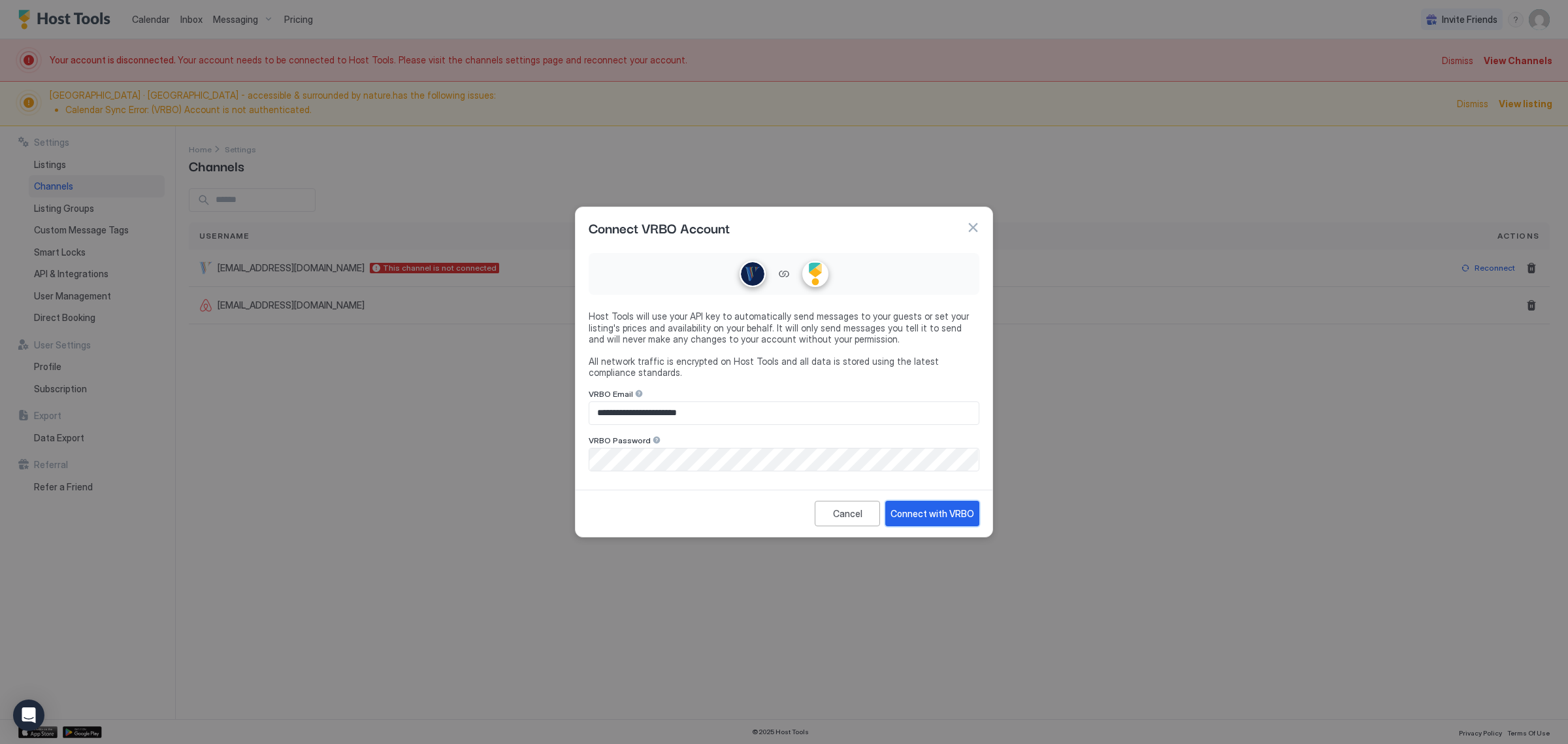
click at [949, 522] on button "Connect with VRBO" at bounding box center [932, 513] width 94 height 25
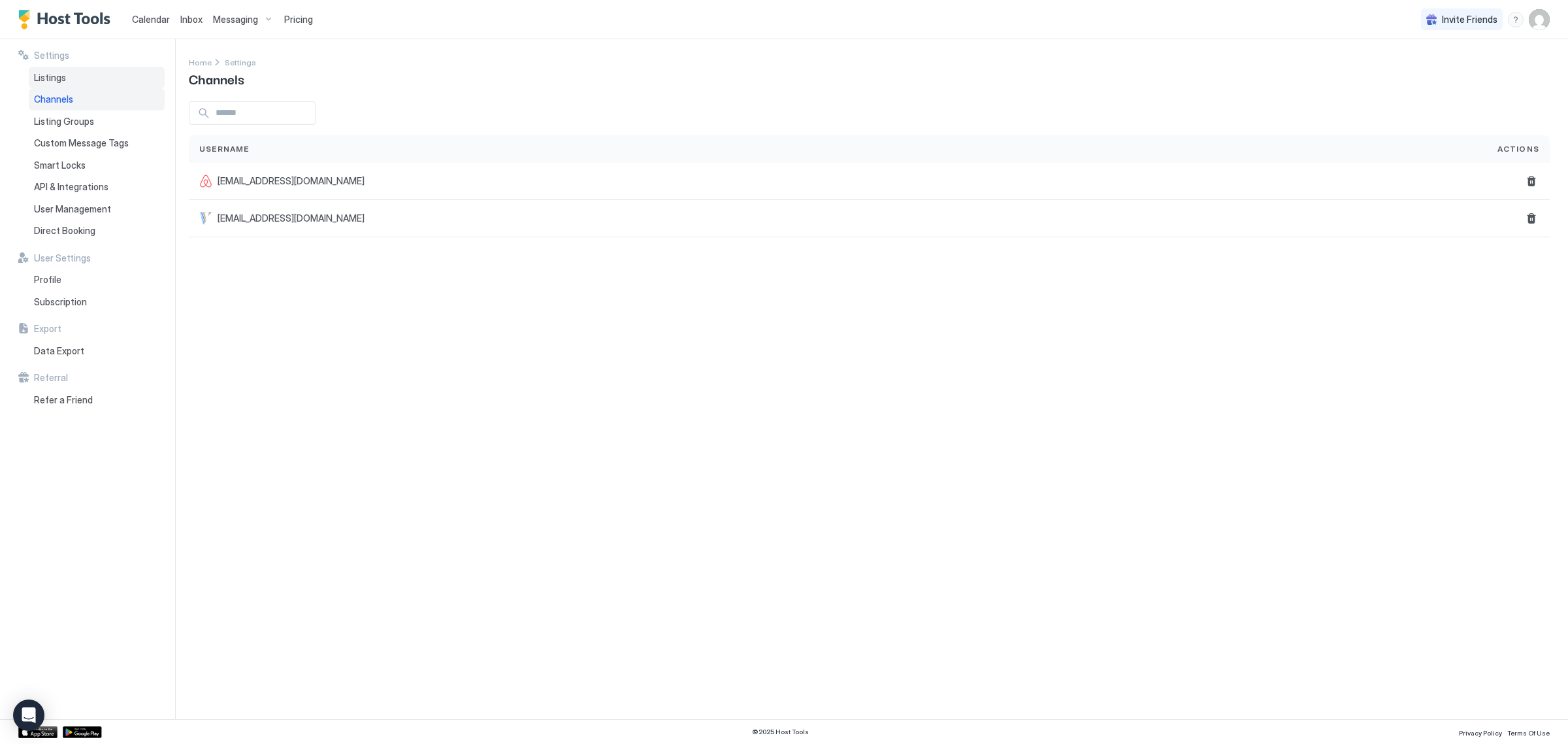
click at [65, 76] on span "Listings" at bounding box center [50, 77] width 32 height 12
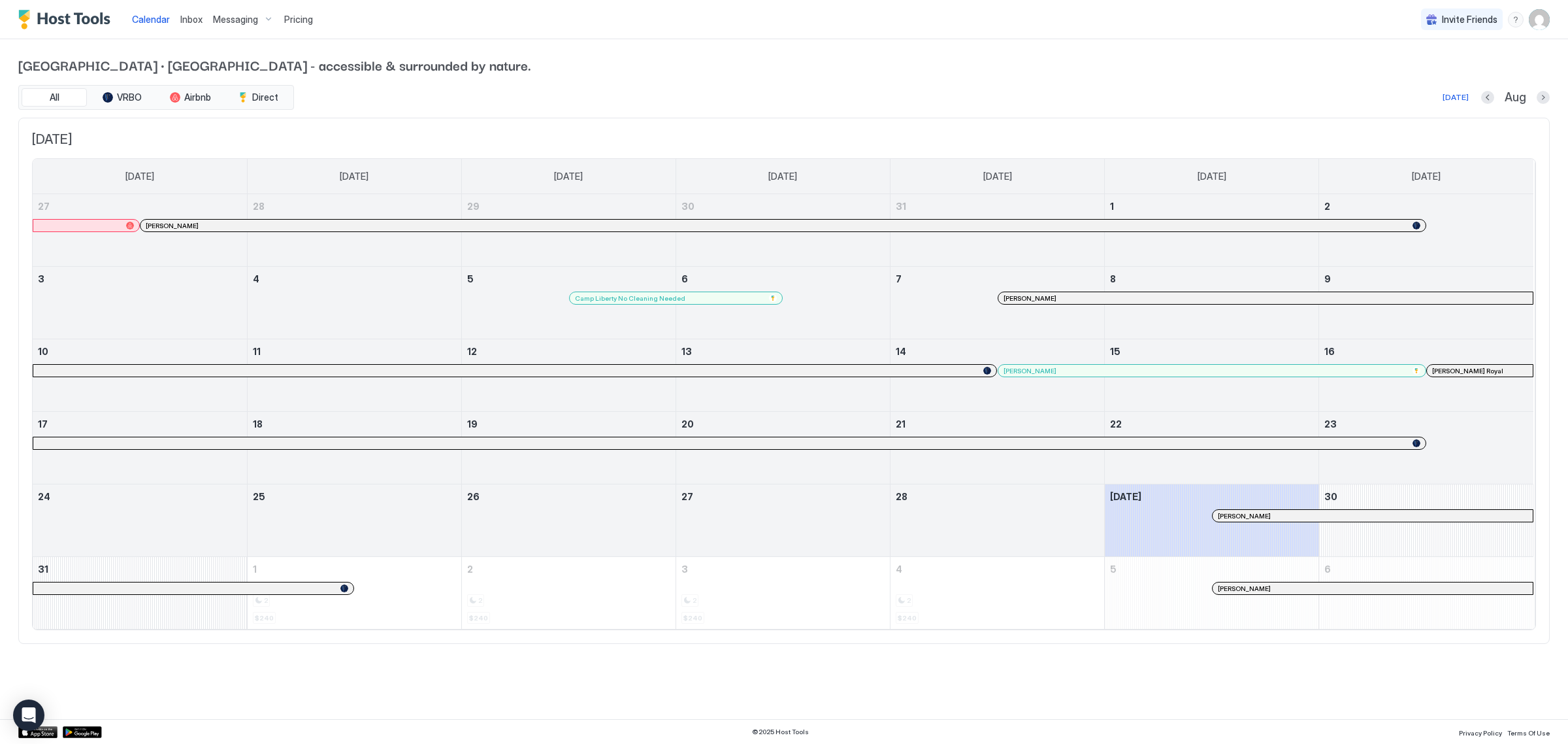
click at [229, 24] on span "Messaging" at bounding box center [236, 20] width 45 height 12
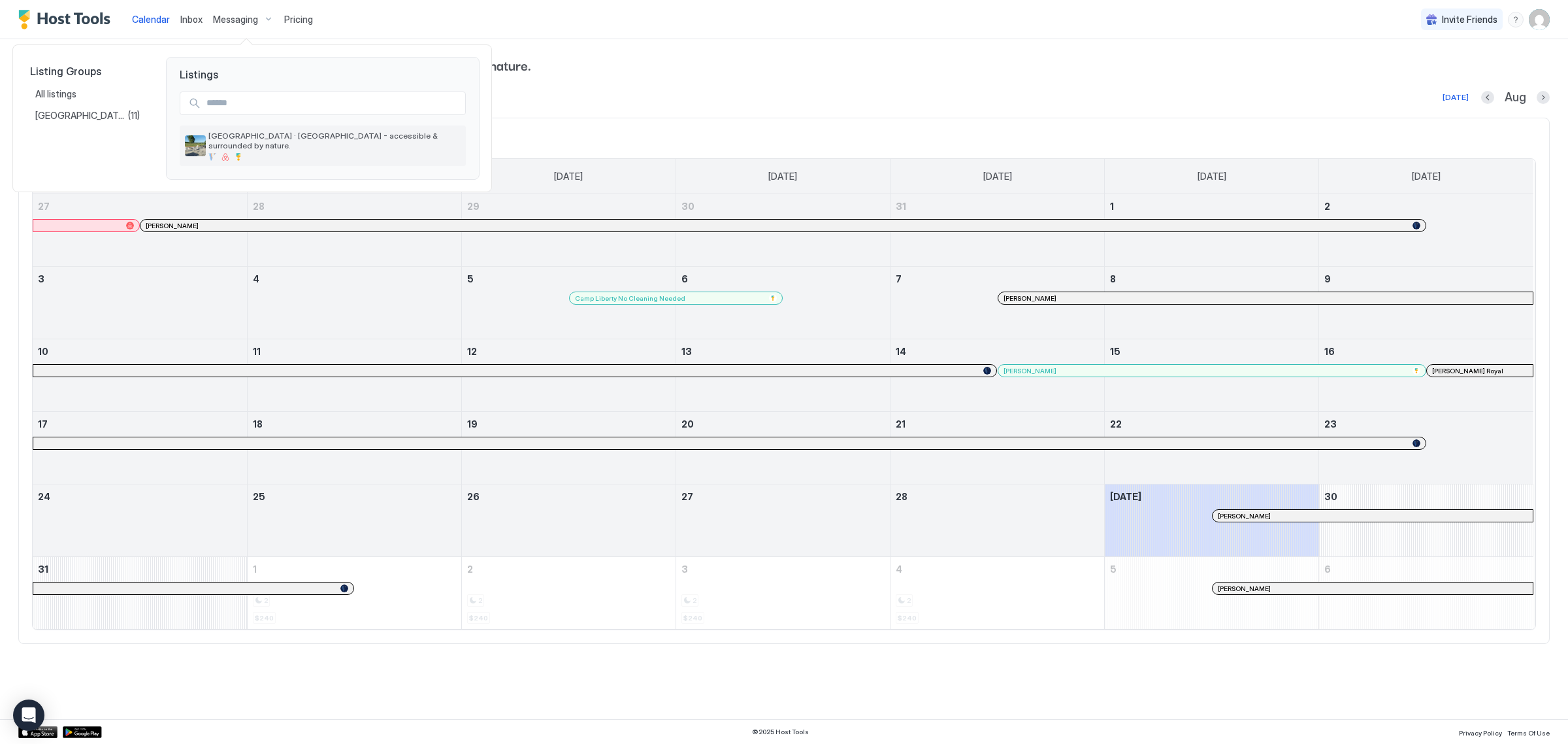
click at [246, 153] on div at bounding box center [335, 157] width 253 height 8
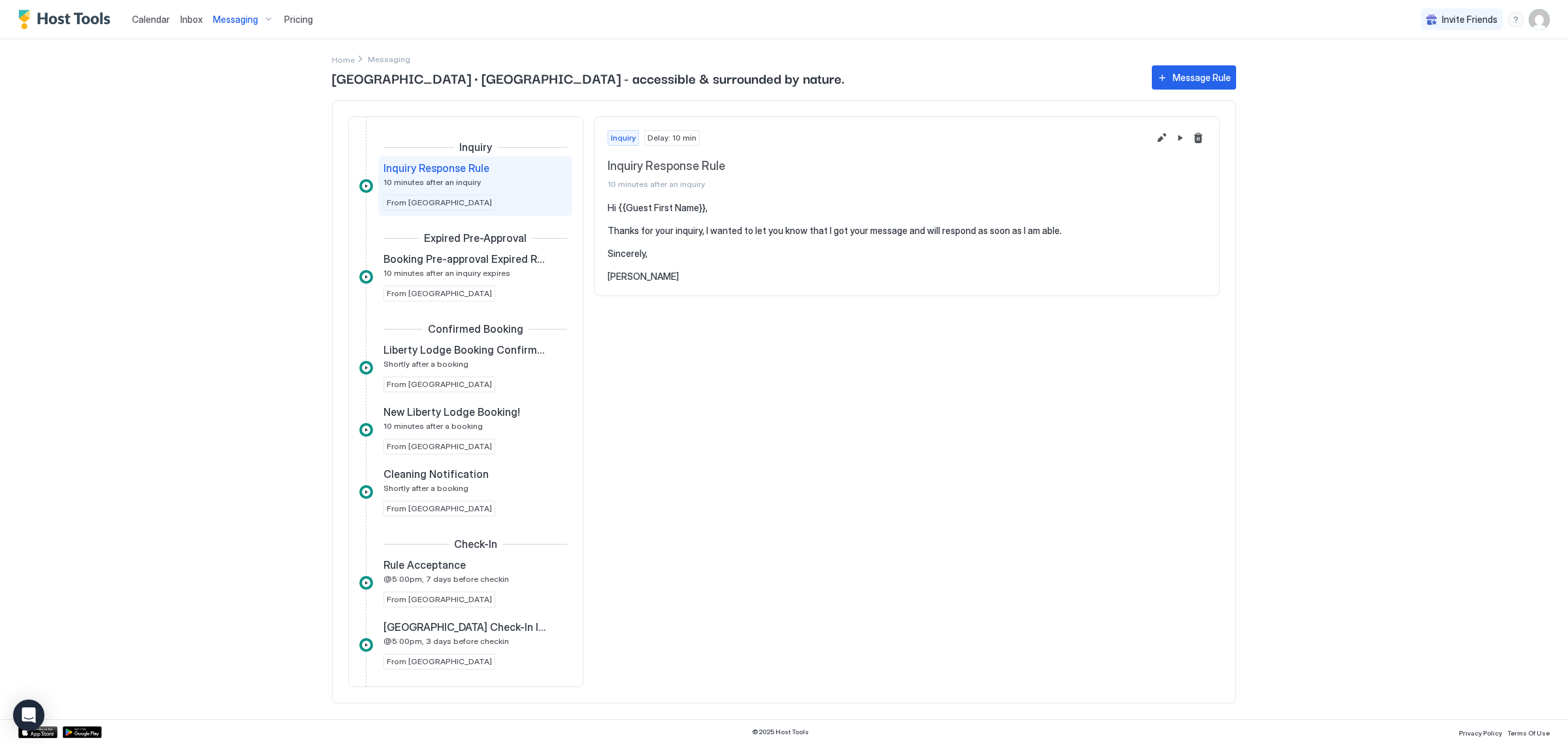
click at [69, 23] on img "Host Tools Logo" at bounding box center [67, 20] width 98 height 20
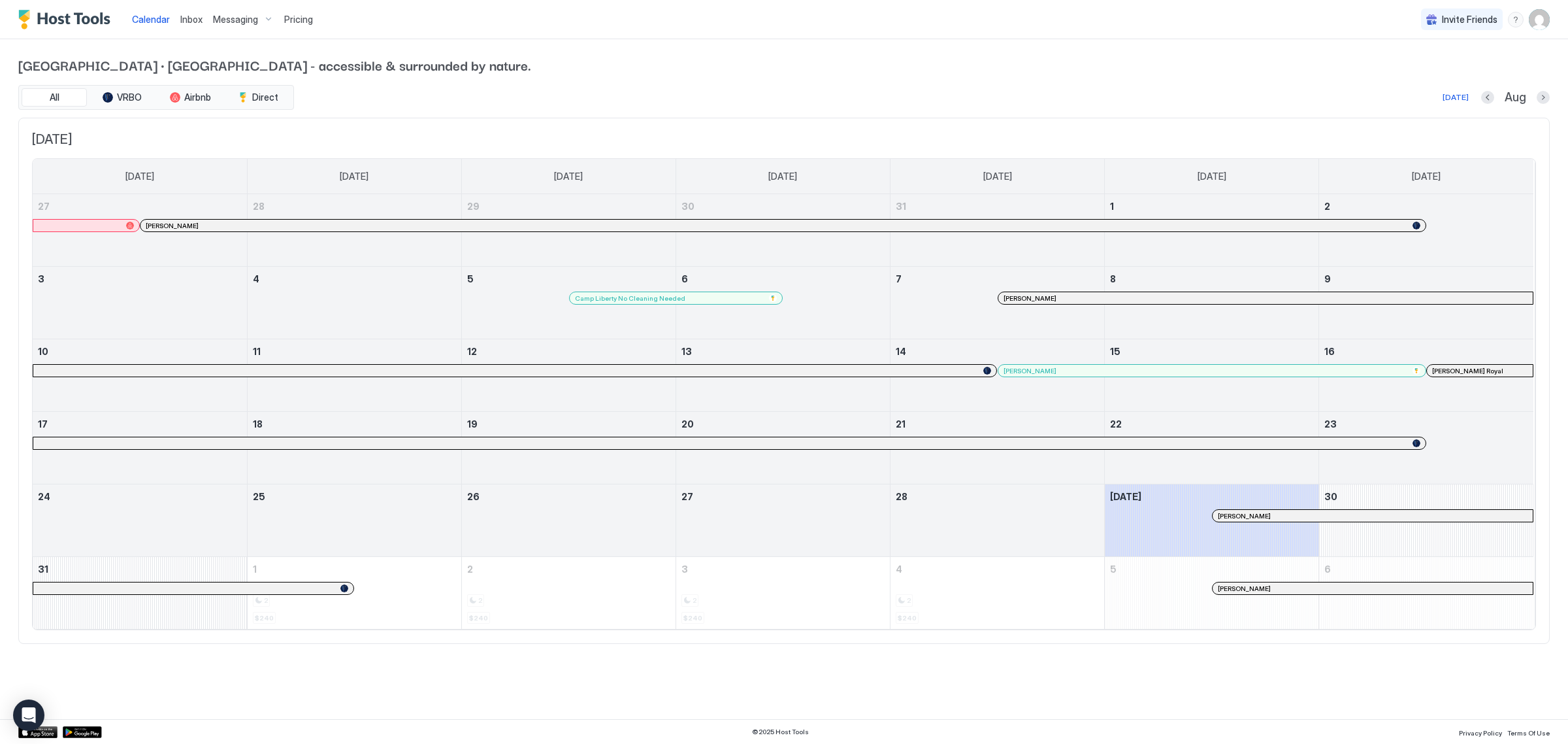
click at [189, 18] on span "Inbox" at bounding box center [192, 20] width 22 height 11
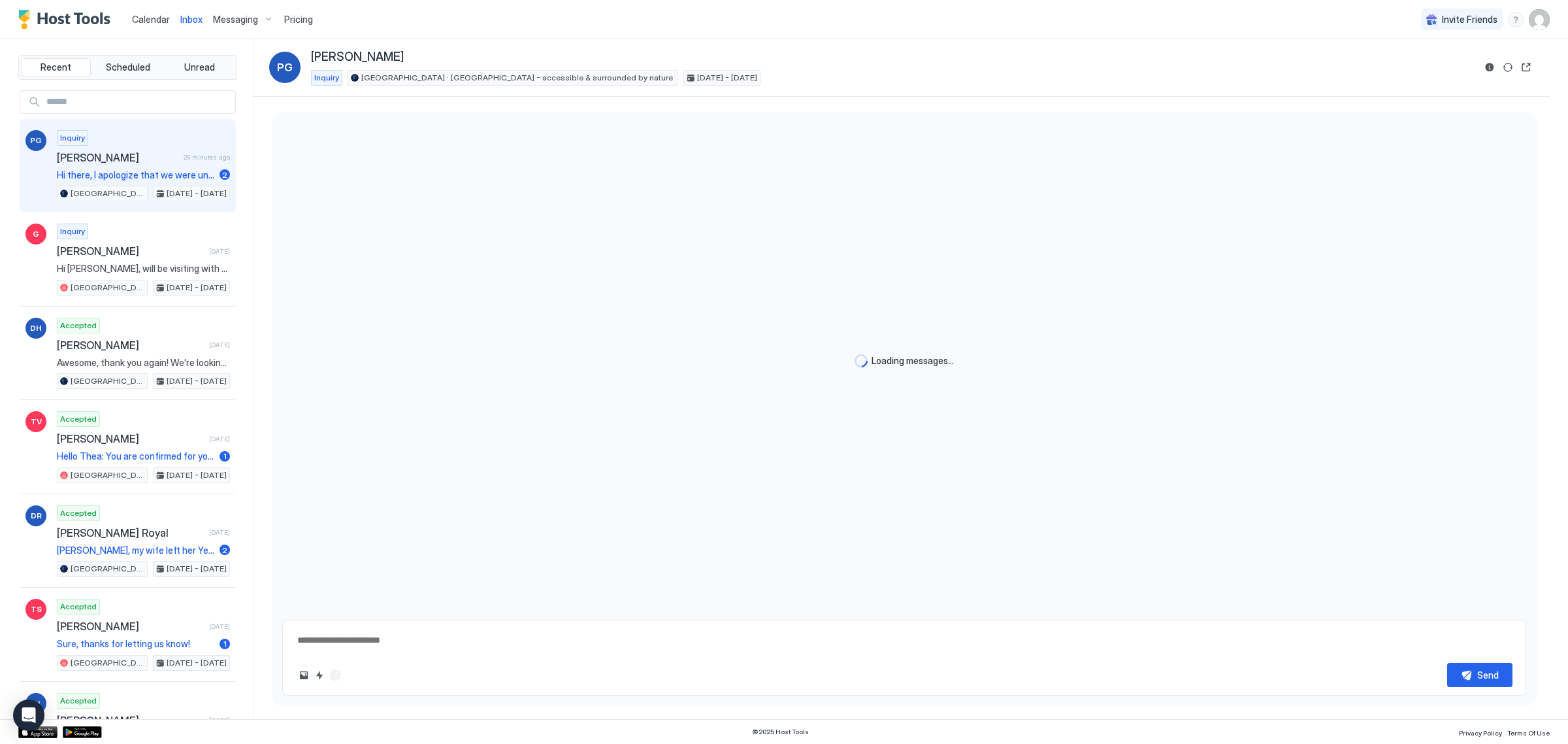
click at [69, 26] on img "Host Tools Logo" at bounding box center [67, 20] width 98 height 20
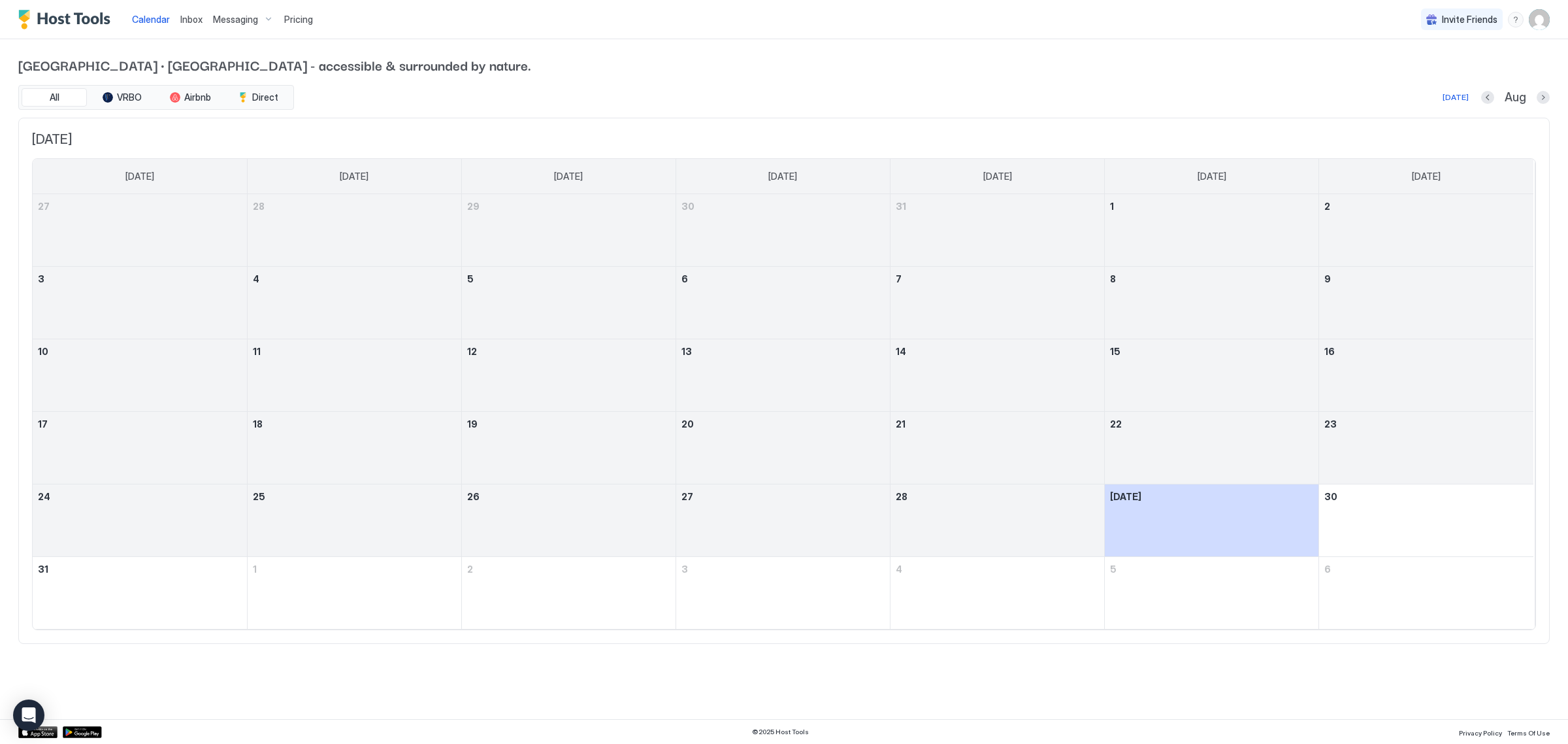
type textarea "*"
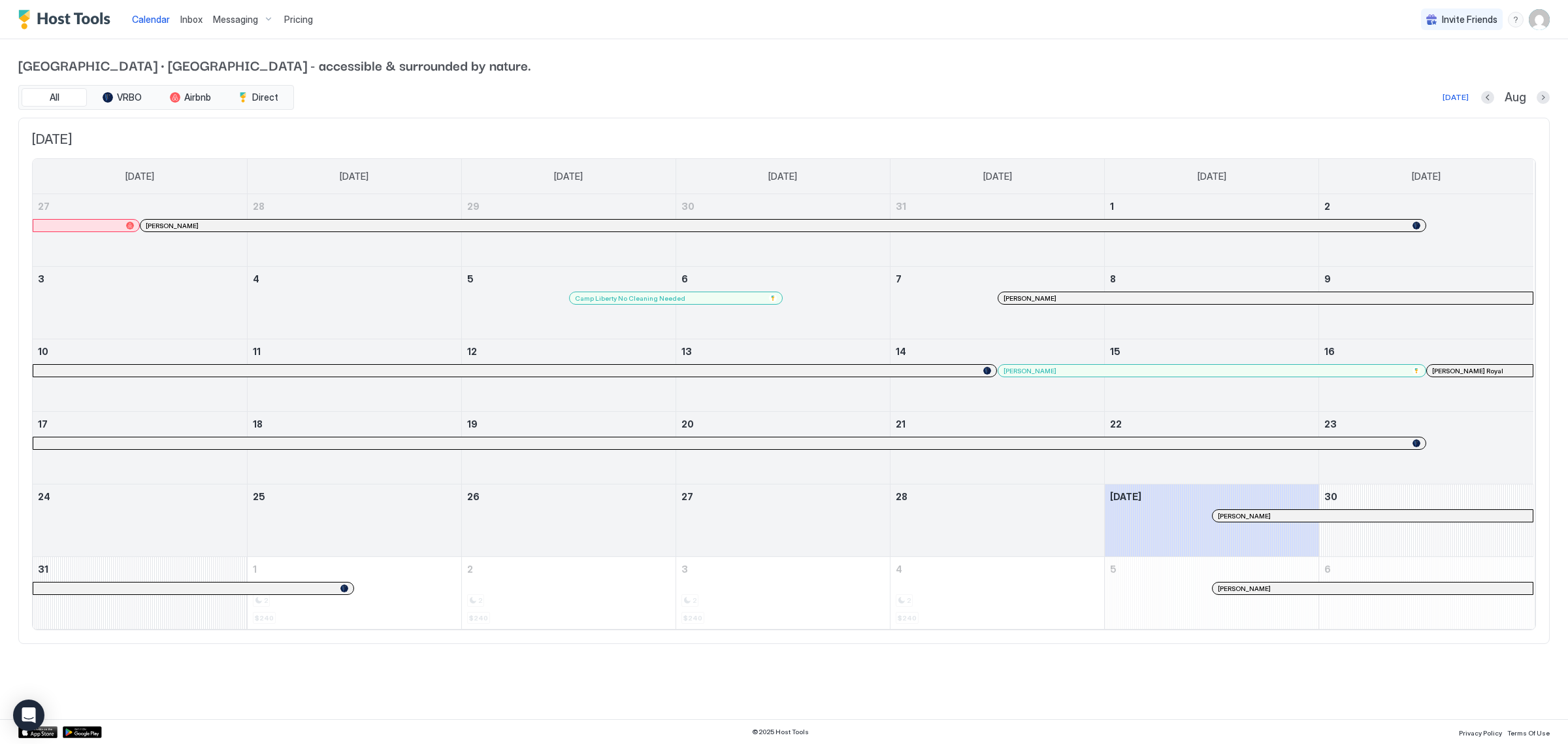
click at [1541, 25] on img "User profile" at bounding box center [1539, 20] width 21 height 21
click at [252, 103] on div at bounding box center [784, 372] width 1568 height 744
drag, startPoint x: 252, startPoint y: 103, endPoint x: 300, endPoint y: 27, distance: 89.9
click at [250, 101] on div at bounding box center [784, 372] width 1568 height 744
click at [295, 25] on div "Pricing" at bounding box center [299, 20] width 39 height 22
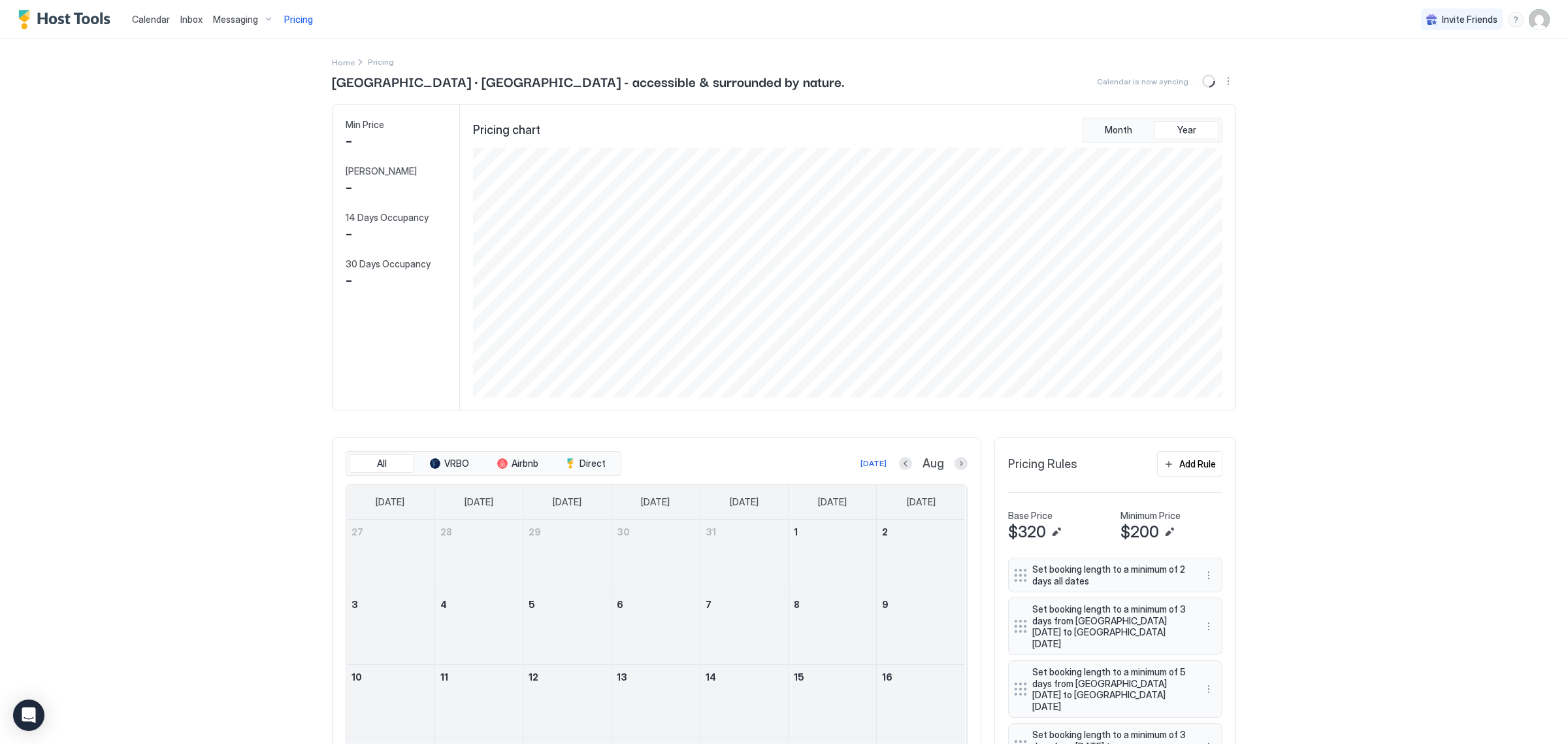
scroll to position [251, 751]
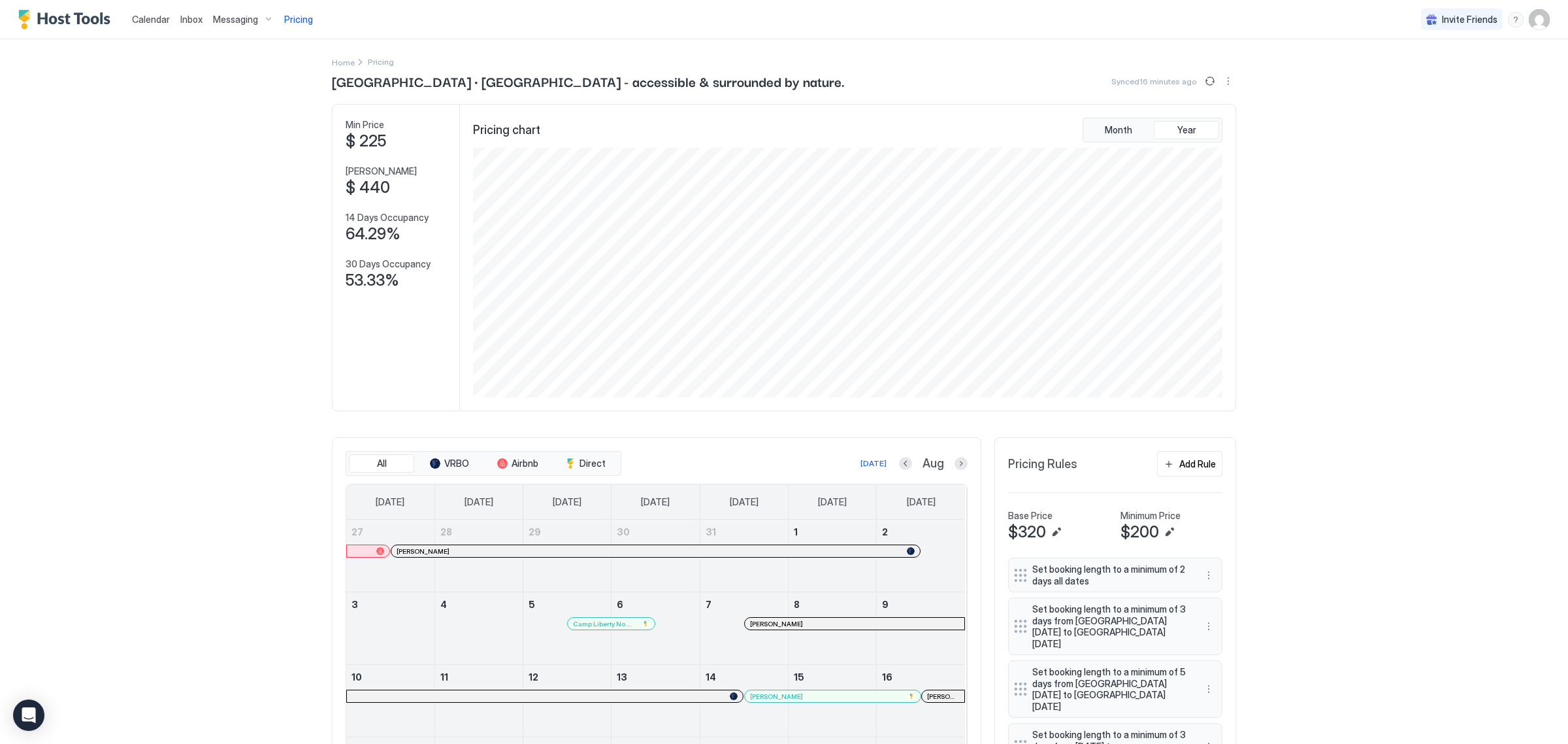
click at [1532, 23] on img "User profile" at bounding box center [1539, 20] width 21 height 21
click at [1444, 73] on div "Settings" at bounding box center [1454, 73] width 166 height 23
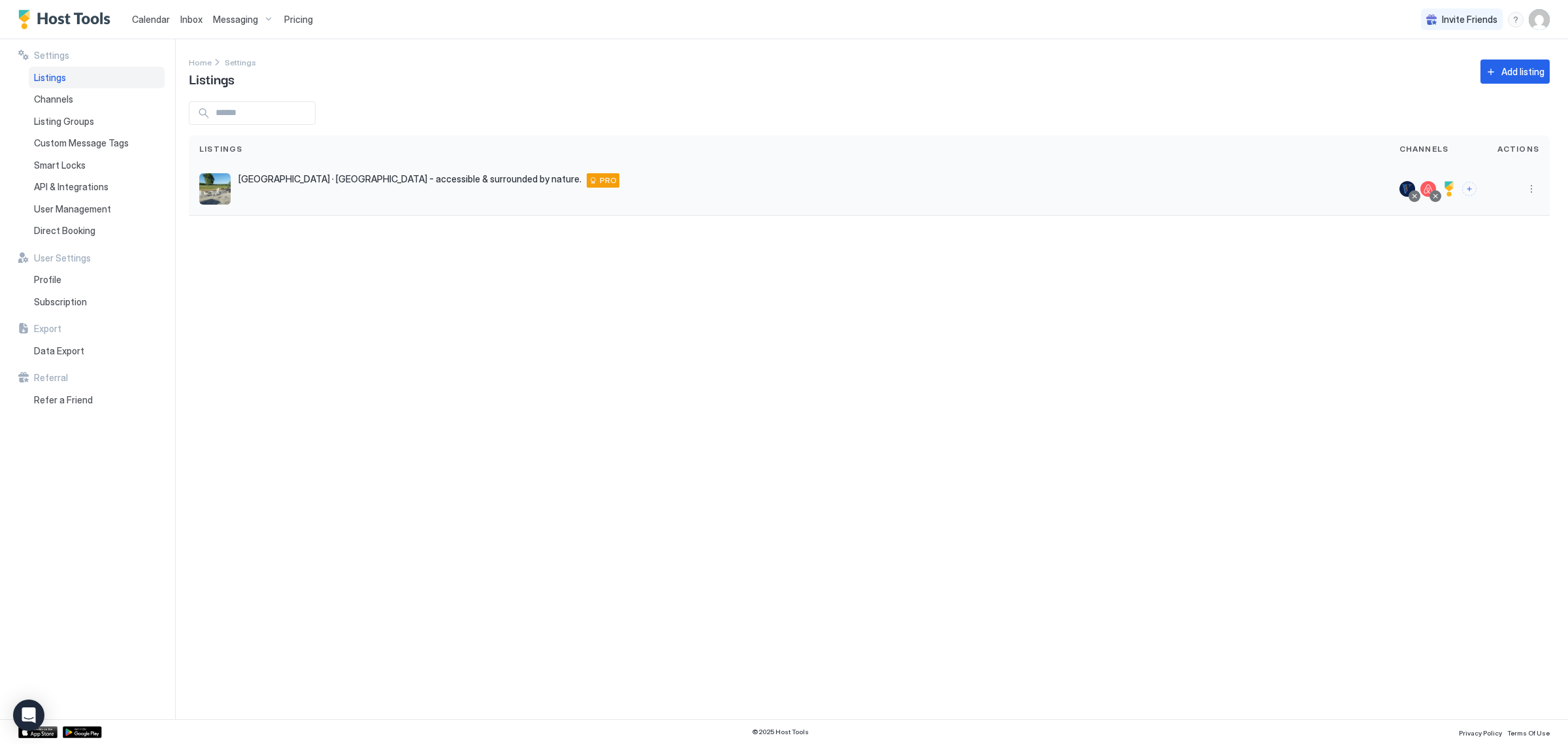
drag, startPoint x: 1414, startPoint y: 242, endPoint x: 1500, endPoint y: 213, distance: 90.8
click at [1416, 241] on div "Settings Home Settings Listings Add listing Listings Channels Actions [GEOGRAPH…" at bounding box center [878, 379] width 1379 height 680
click at [1533, 196] on button "More options" at bounding box center [1532, 189] width 15 height 15
click at [269, 223] on div at bounding box center [784, 372] width 1568 height 744
click at [53, 235] on span "Direct Booking" at bounding box center [65, 230] width 62 height 12
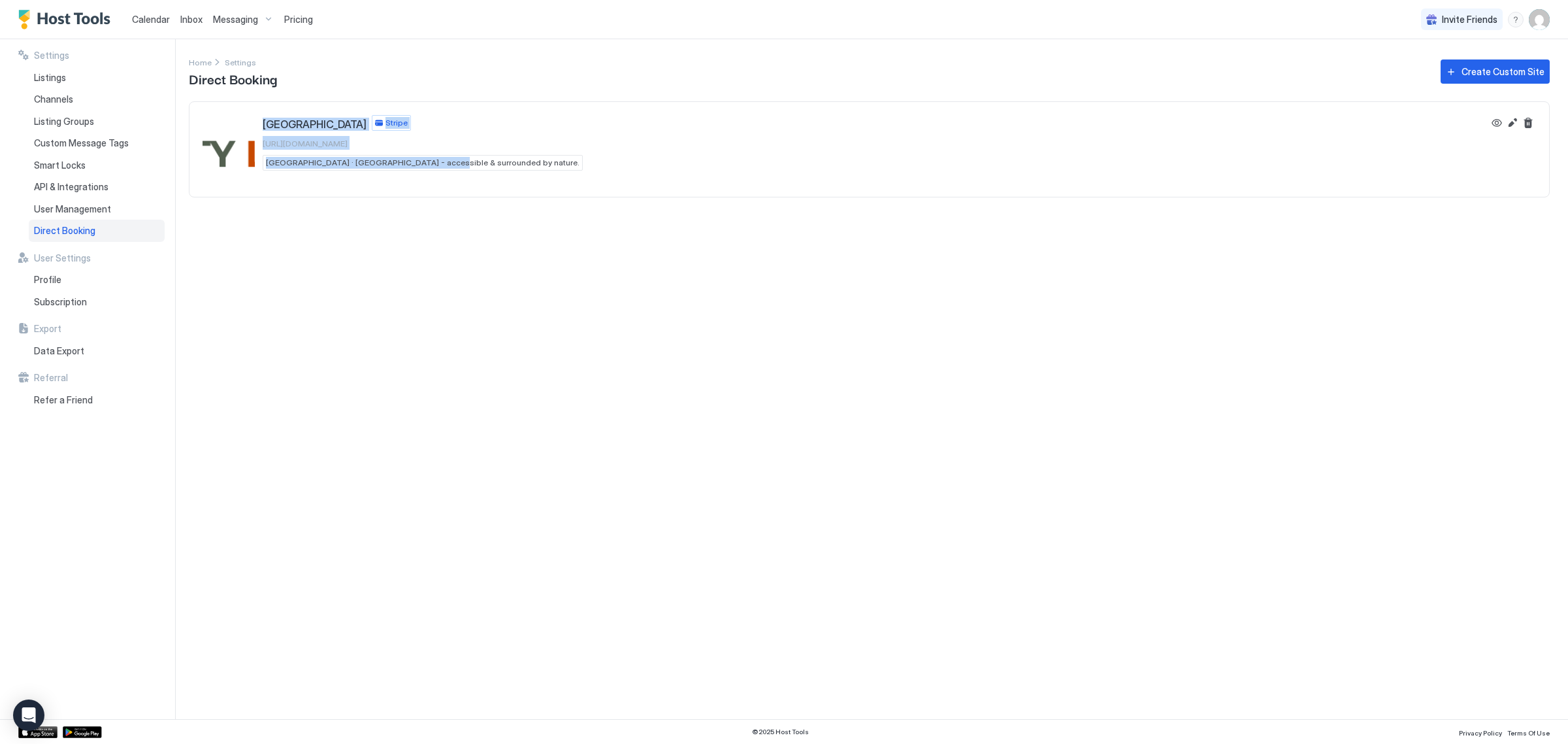
drag, startPoint x: 422, startPoint y: 145, endPoint x: 297, endPoint y: 145, distance: 125.0
click at [279, 151] on div "Liberty Lodge Stripe [URL][DOMAIN_NAME] [GEOGRAPHIC_DATA] · [GEOGRAPHIC_DATA] -…" at bounding box center [422, 142] width 320 height 55
click at [434, 113] on div "Liberty Lodge Stripe [URL][DOMAIN_NAME] [GEOGRAPHIC_DATA] · [GEOGRAPHIC_DATA] -…" at bounding box center [869, 142] width 1360 height 81
drag, startPoint x: 417, startPoint y: 142, endPoint x: 257, endPoint y: 147, distance: 160.1
click at [260, 145] on div "Liberty Lodge Stripe [URL][DOMAIN_NAME] [GEOGRAPHIC_DATA] · [GEOGRAPHIC_DATA] -…" at bounding box center [843, 142] width 1281 height 55
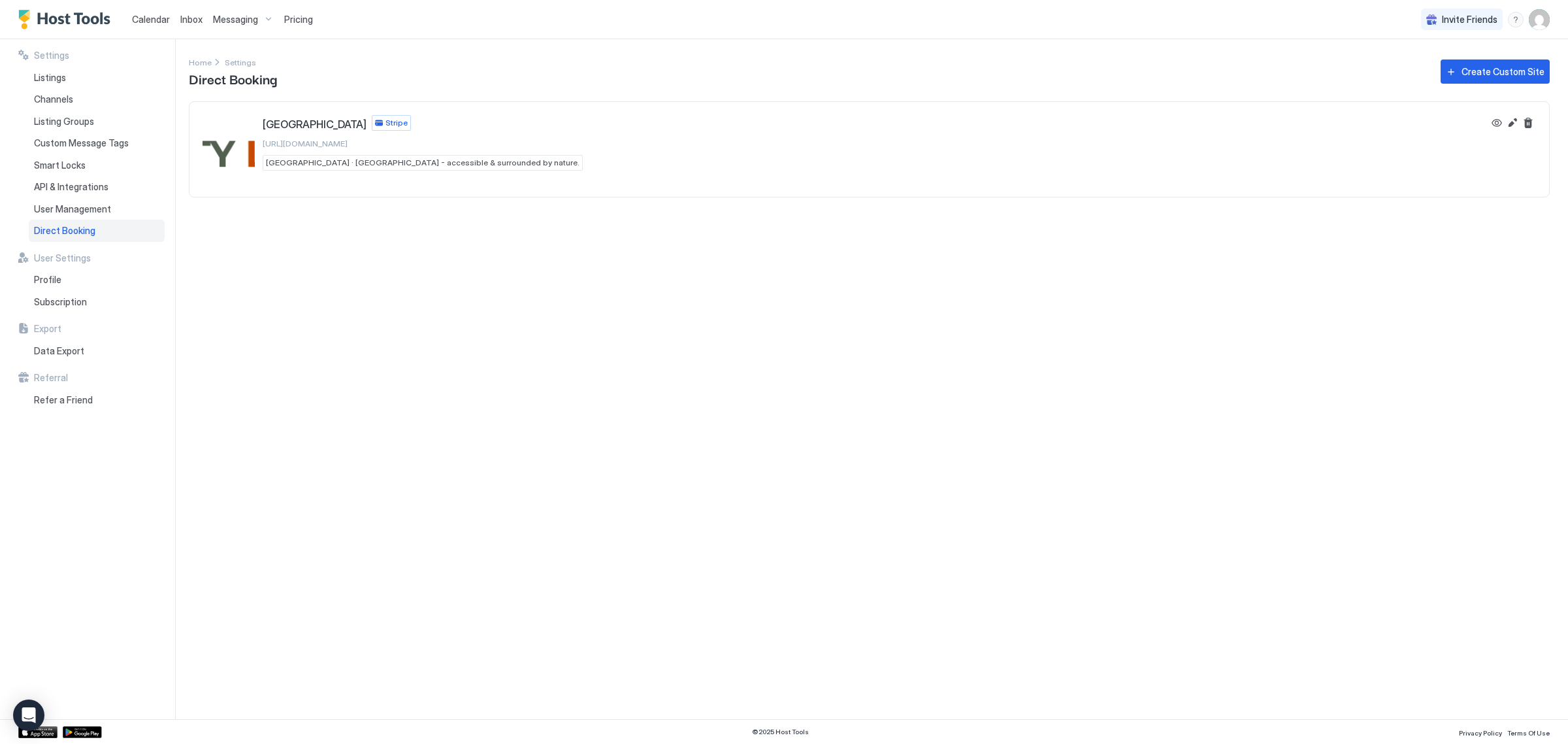
copy span "[URL][DOMAIN_NAME]"
click at [1513, 123] on button "Edit" at bounding box center [1513, 123] width 15 height 15
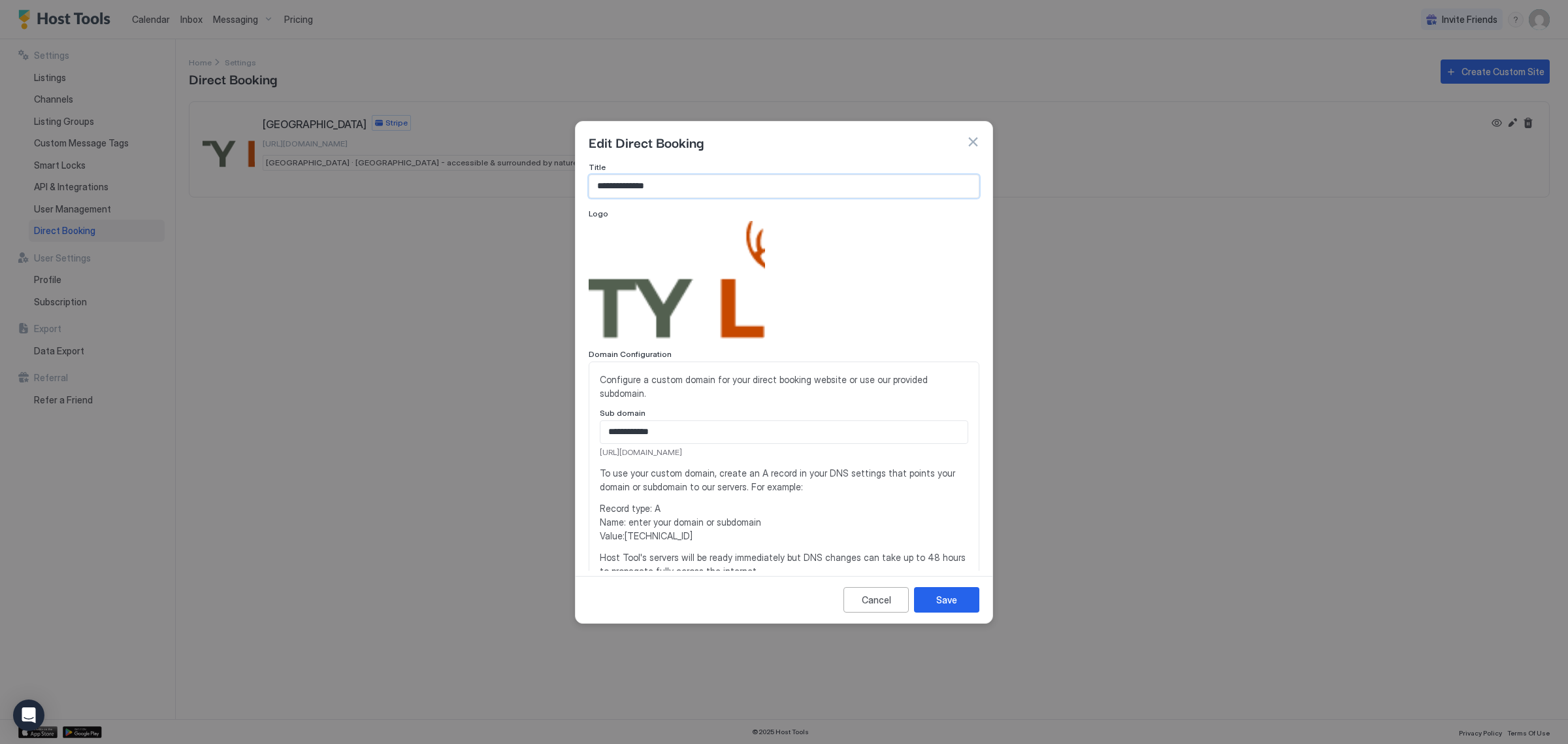
drag, startPoint x: 712, startPoint y: 190, endPoint x: 552, endPoint y: 210, distance: 161.2
click at [552, 210] on div "**********" at bounding box center [784, 372] width 1568 height 744
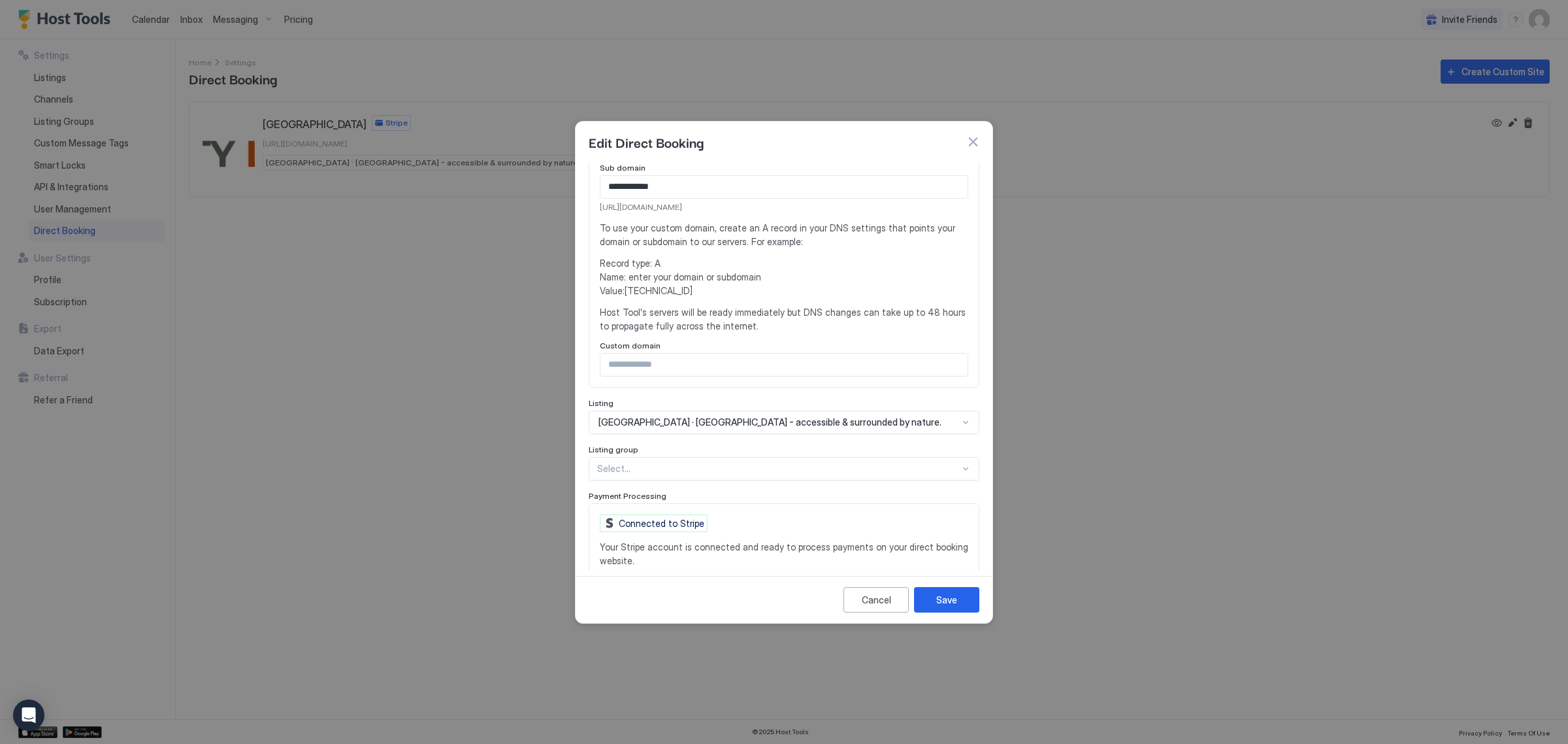
scroll to position [325, 0]
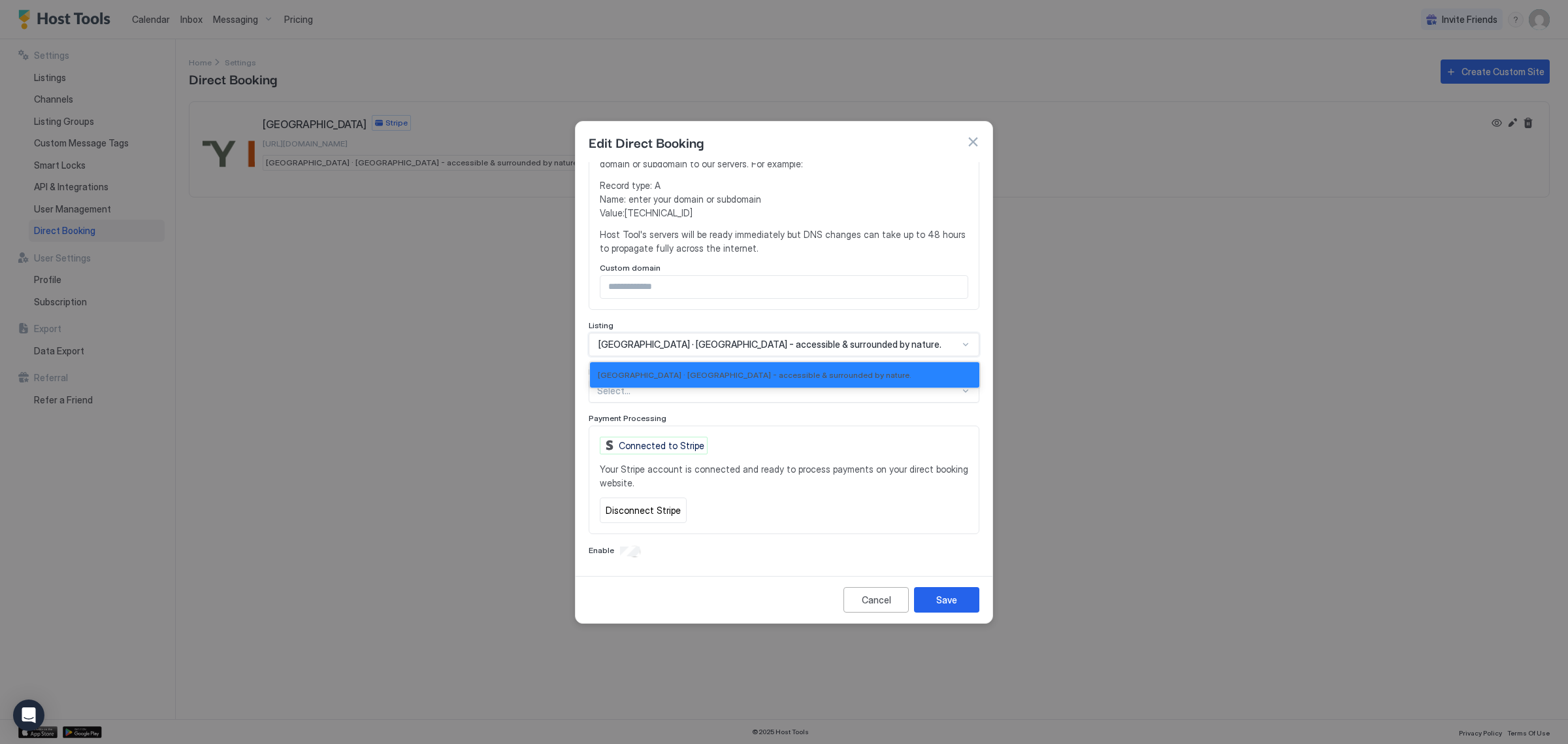
click at [717, 341] on span "[GEOGRAPHIC_DATA] · [GEOGRAPHIC_DATA] - accessible & surrounded by nature." at bounding box center [770, 344] width 343 height 12
click at [831, 485] on span "Your Stripe account is connected and ready to process payments on your direct b…" at bounding box center [784, 475] width 368 height 27
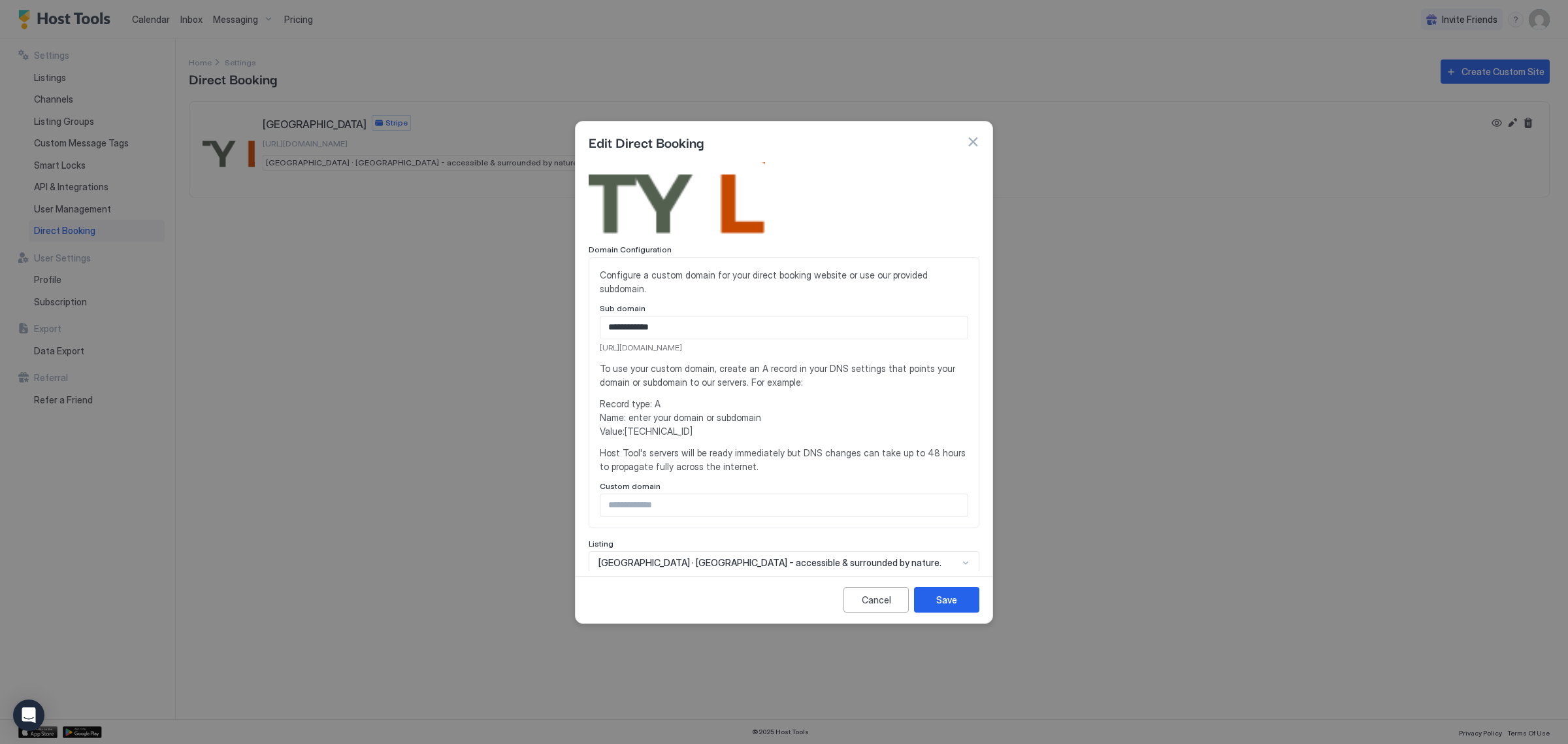
scroll to position [0, 0]
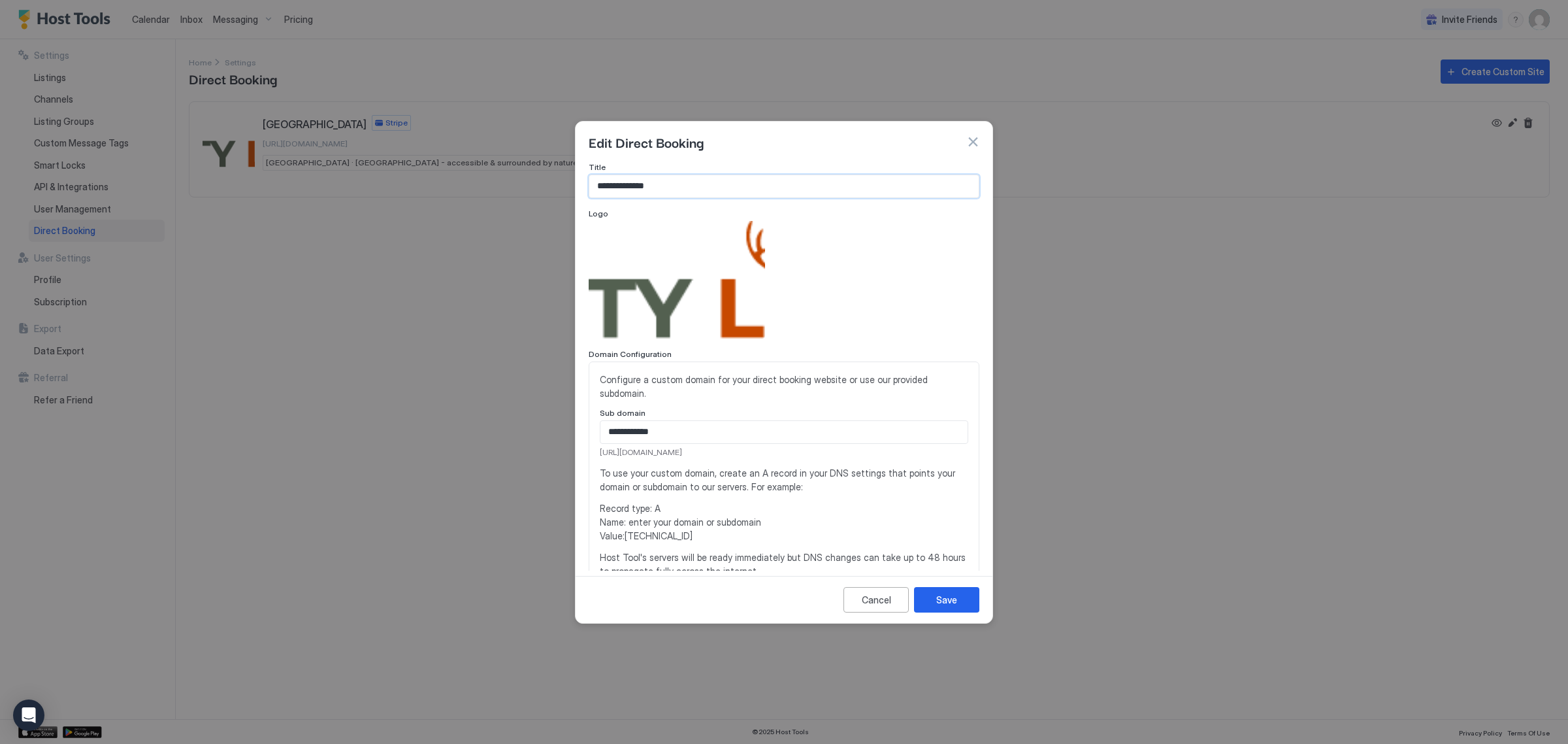
drag, startPoint x: 700, startPoint y: 180, endPoint x: 549, endPoint y: 194, distance: 151.6
click at [549, 194] on div "**********" at bounding box center [784, 372] width 1568 height 744
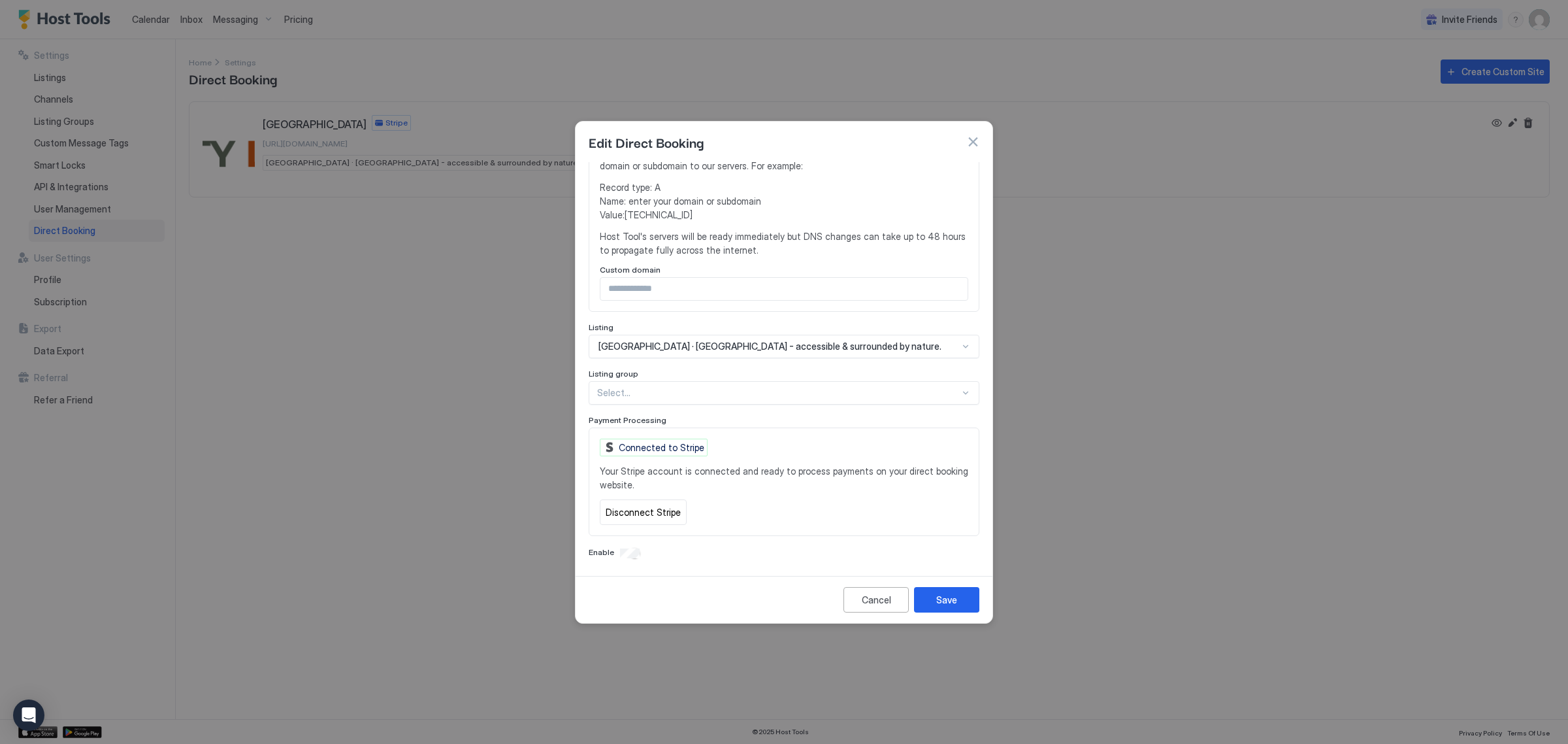
scroll to position [325, 0]
type input "**********"
click at [964, 602] on button "Save" at bounding box center [946, 599] width 65 height 25
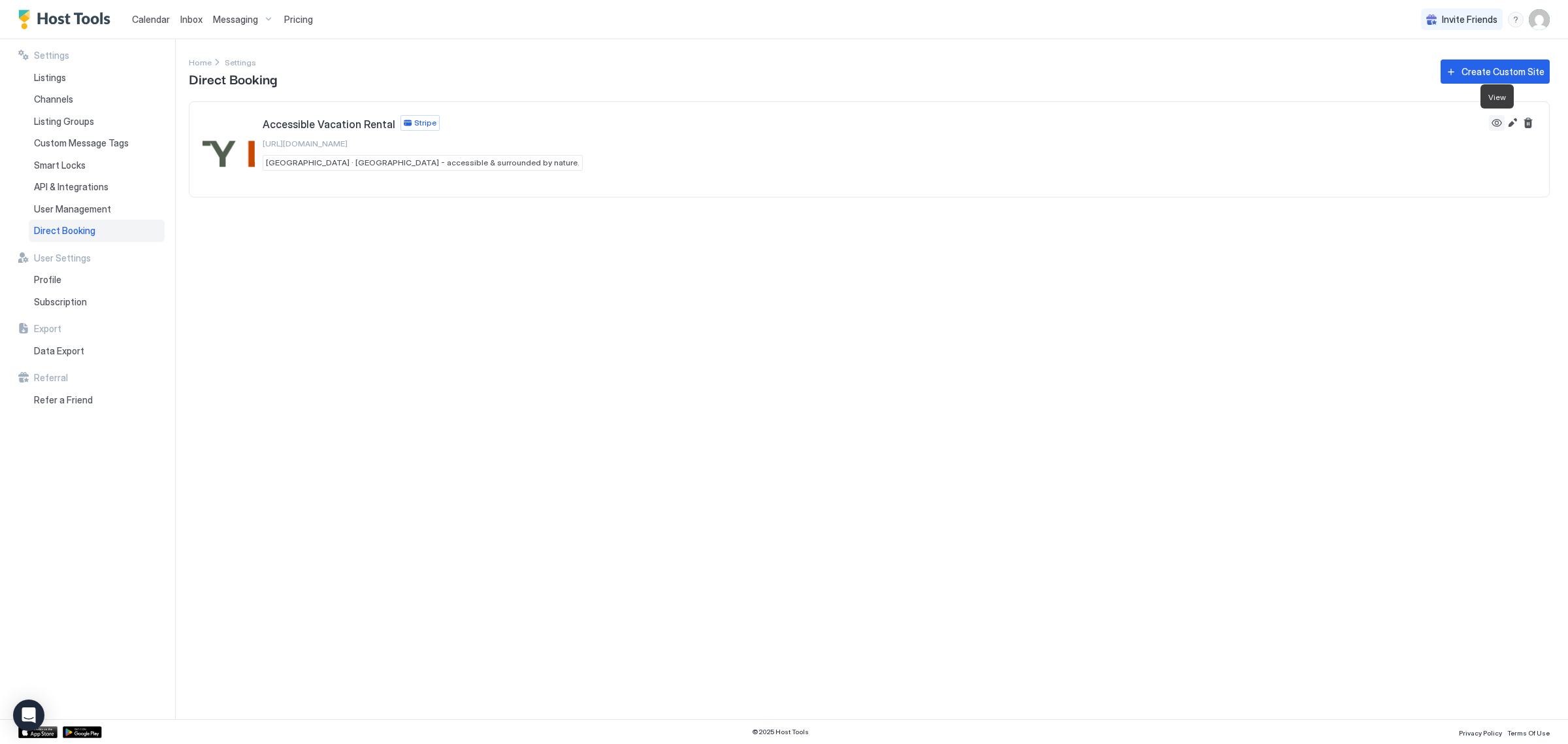
click at [1501, 125] on button "View" at bounding box center [1497, 123] width 15 height 15
click at [1494, 115] on button "View" at bounding box center [1497, 123] width 15 height 15
click at [1516, 118] on button "Edit" at bounding box center [1513, 123] width 15 height 15
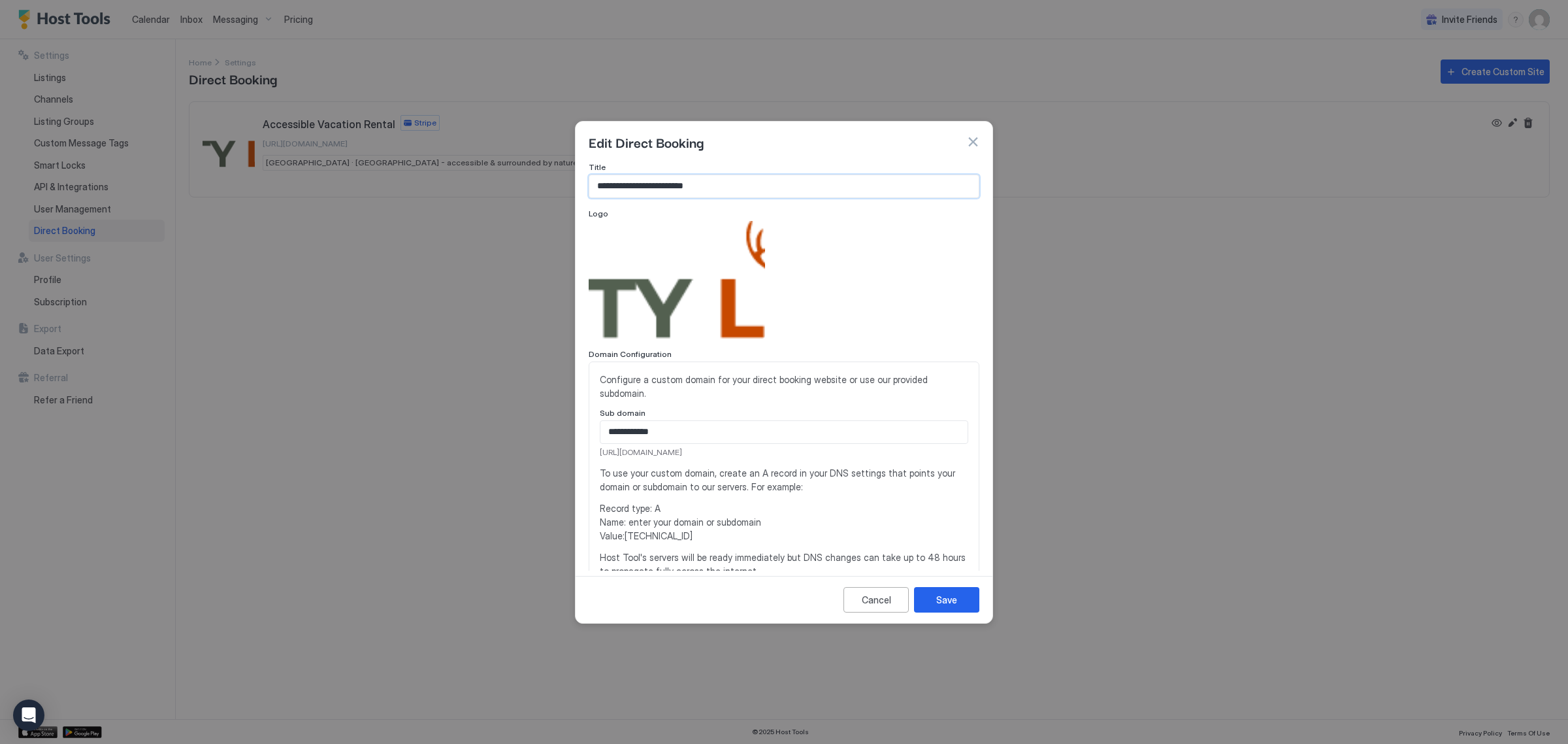
drag, startPoint x: 739, startPoint y: 184, endPoint x: 592, endPoint y: 187, distance: 147.0
click at [592, 187] on input "**********" at bounding box center [784, 187] width 389 height 22
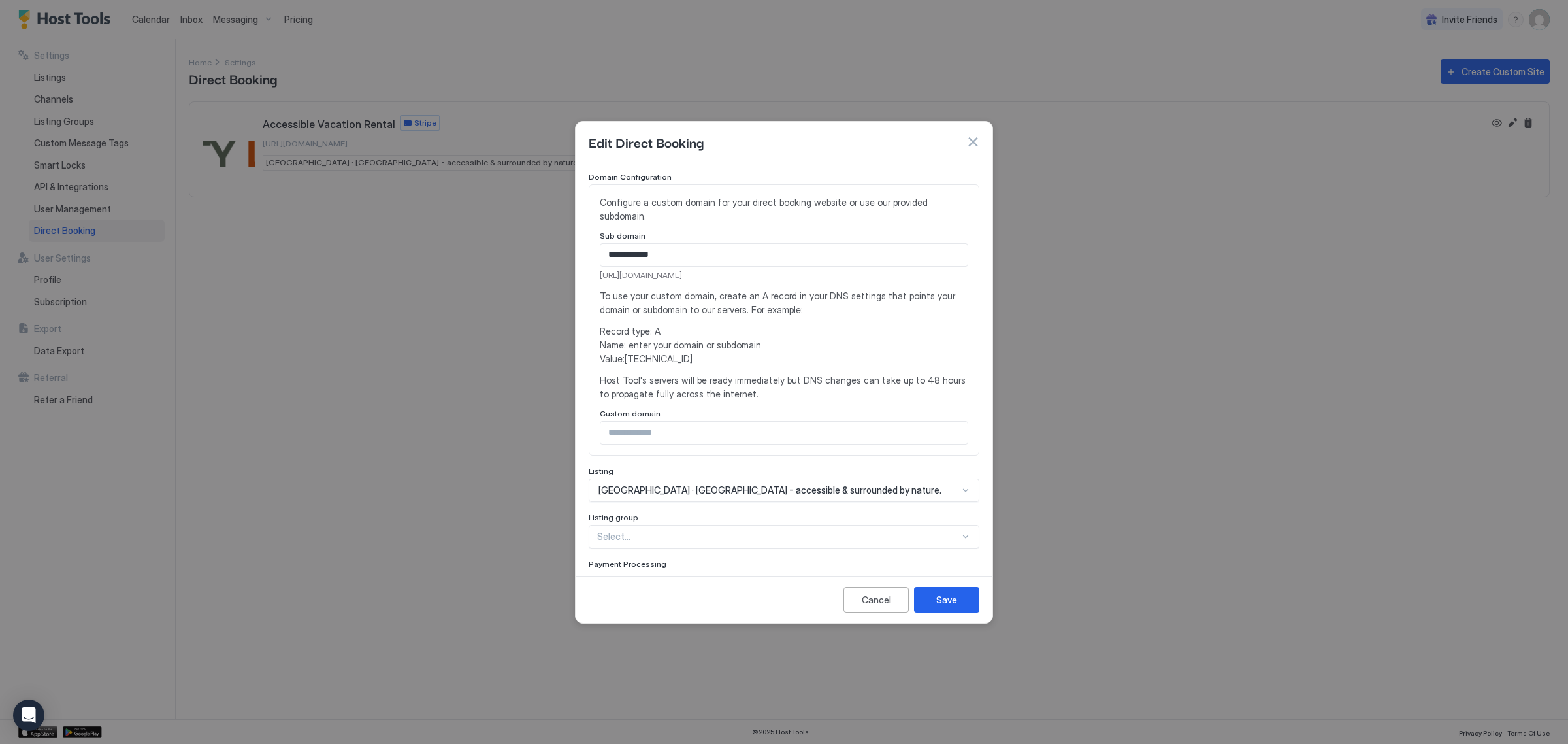
scroll to position [0, 0]
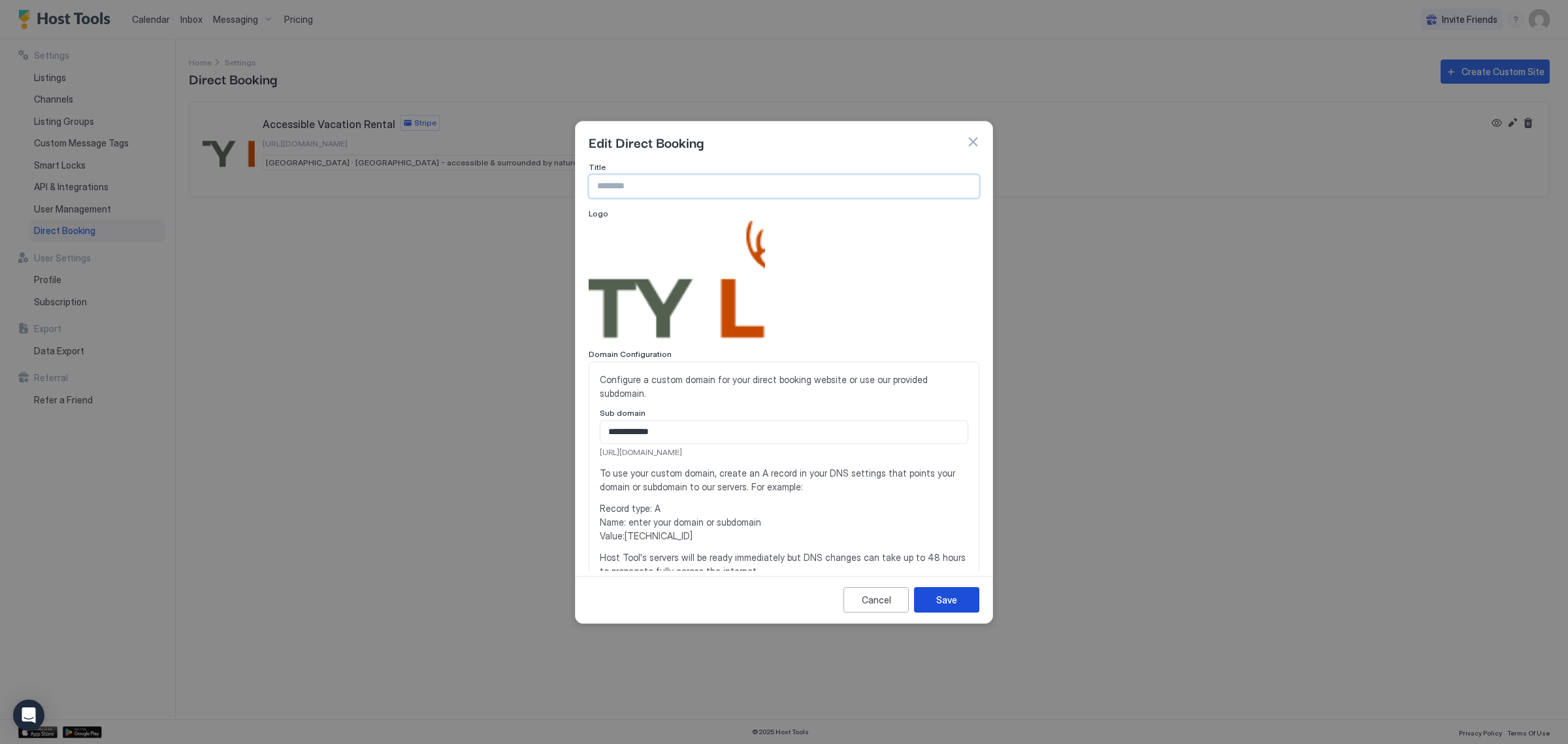
click at [949, 597] on div "Save" at bounding box center [947, 600] width 21 height 14
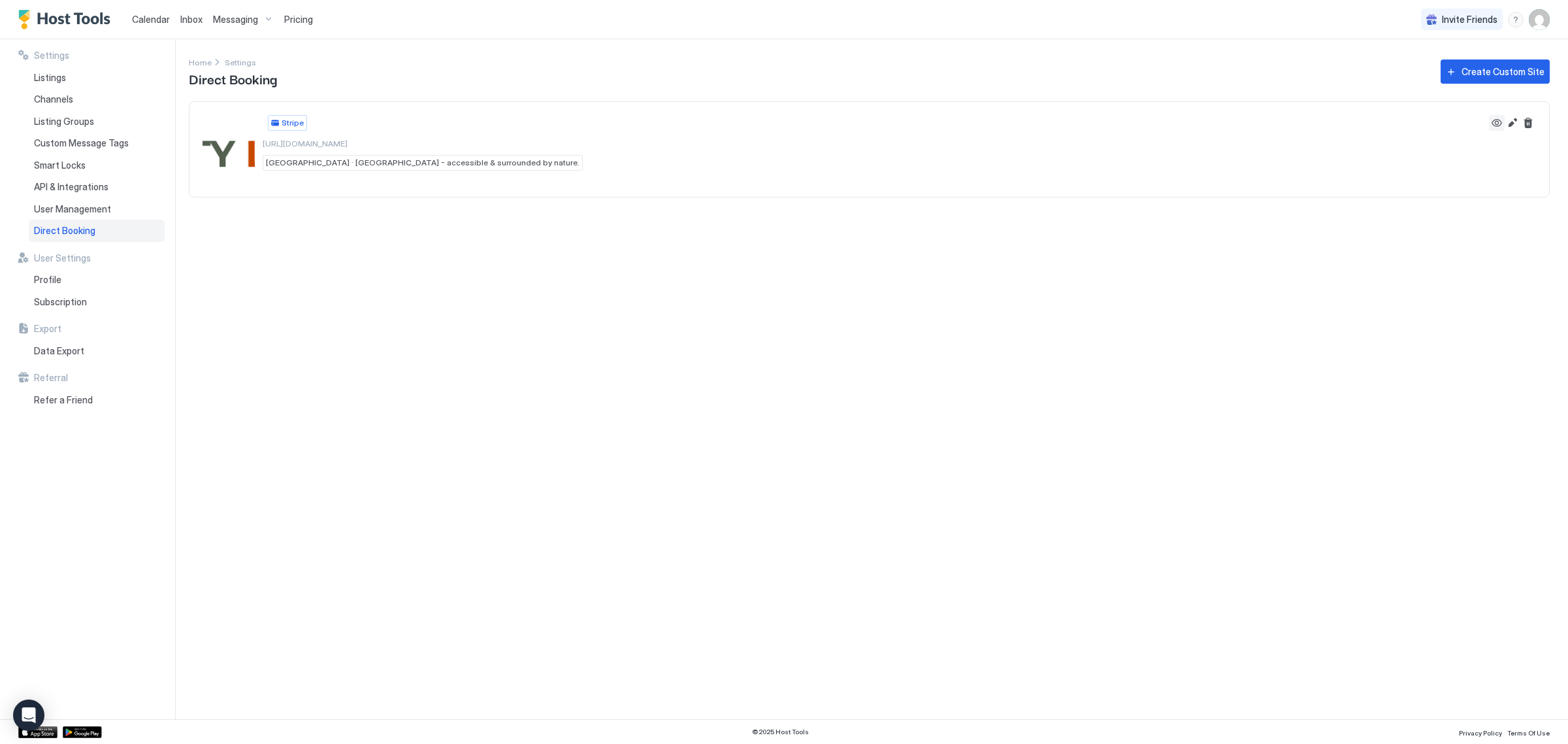
click at [1491, 122] on button "View" at bounding box center [1497, 123] width 15 height 15
drag, startPoint x: 405, startPoint y: 141, endPoint x: 262, endPoint y: 146, distance: 143.1
click at [262, 146] on div "Stripe [URL][DOMAIN_NAME] [GEOGRAPHIC_DATA] · [GEOGRAPHIC_DATA] - accessible & …" at bounding box center [422, 142] width 320 height 55
copy span "[URL][DOMAIN_NAME]"
click at [69, 77] on div "Listings" at bounding box center [97, 78] width 136 height 22
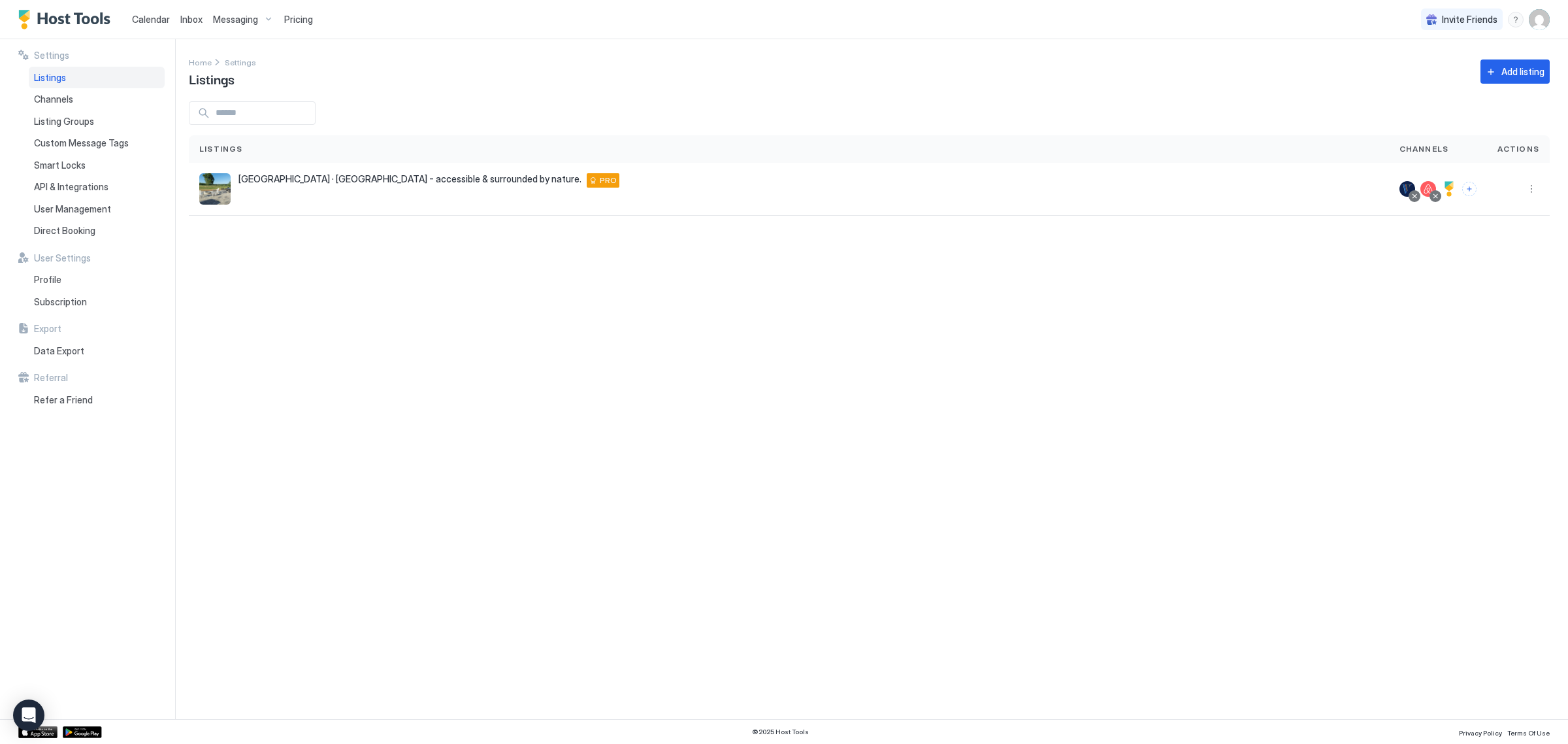
click at [81, 18] on img "Host Tools Logo" at bounding box center [67, 20] width 98 height 20
